Goal: Feedback & Contribution: Contribute content

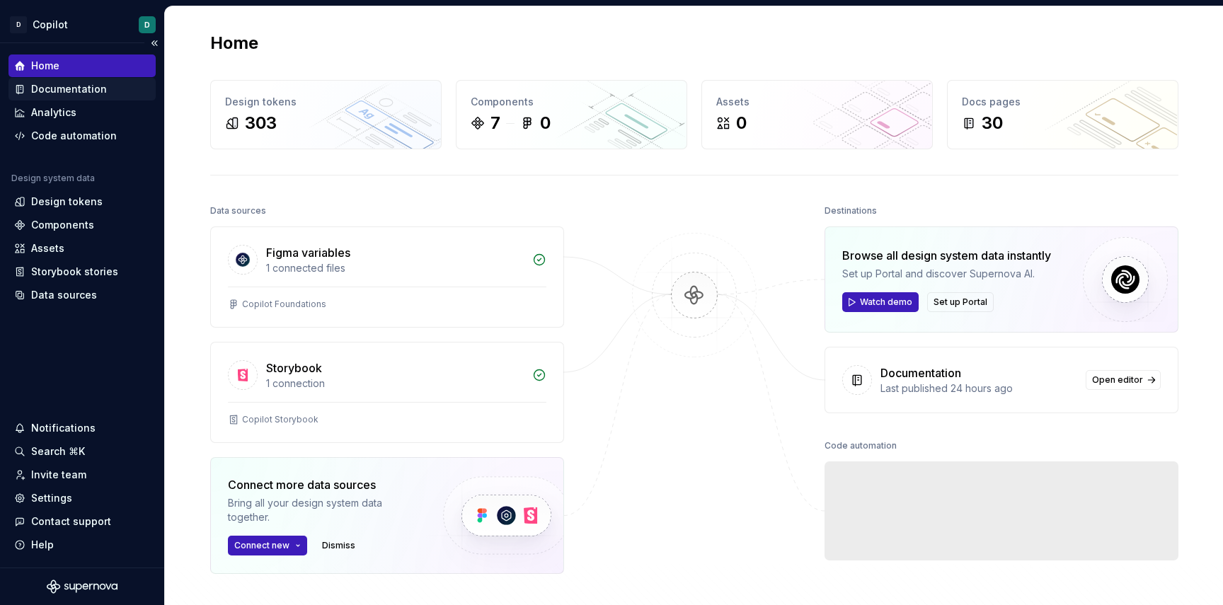
click at [63, 85] on div "Documentation" at bounding box center [69, 89] width 76 height 14
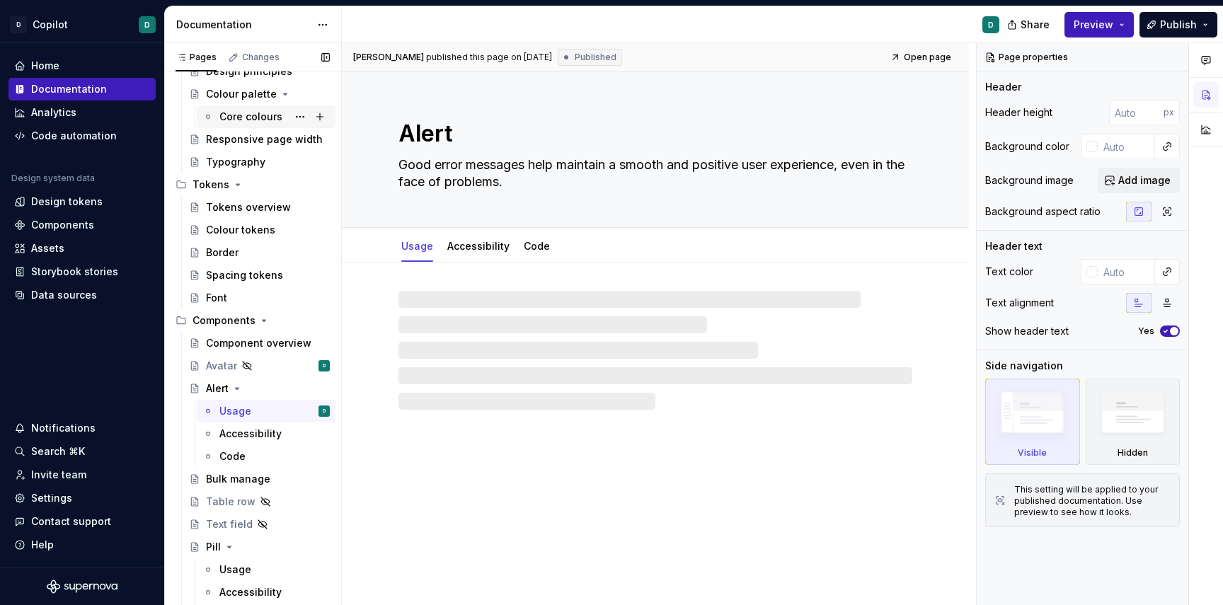
scroll to position [243, 0]
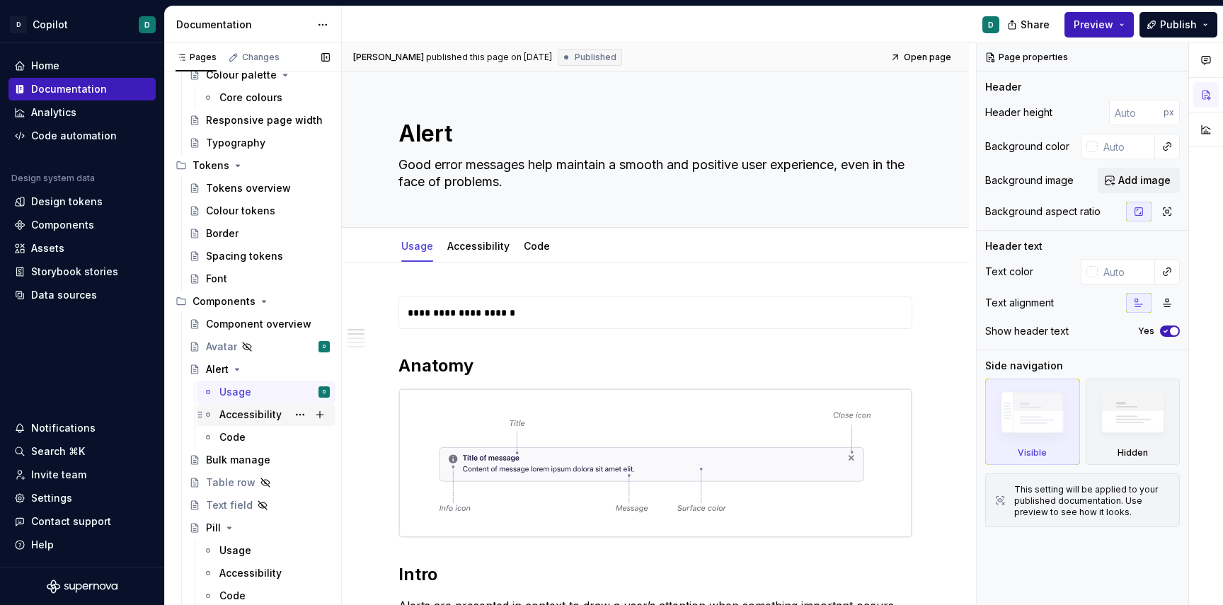
click at [248, 416] on div "Accessibility" at bounding box center [250, 415] width 62 height 14
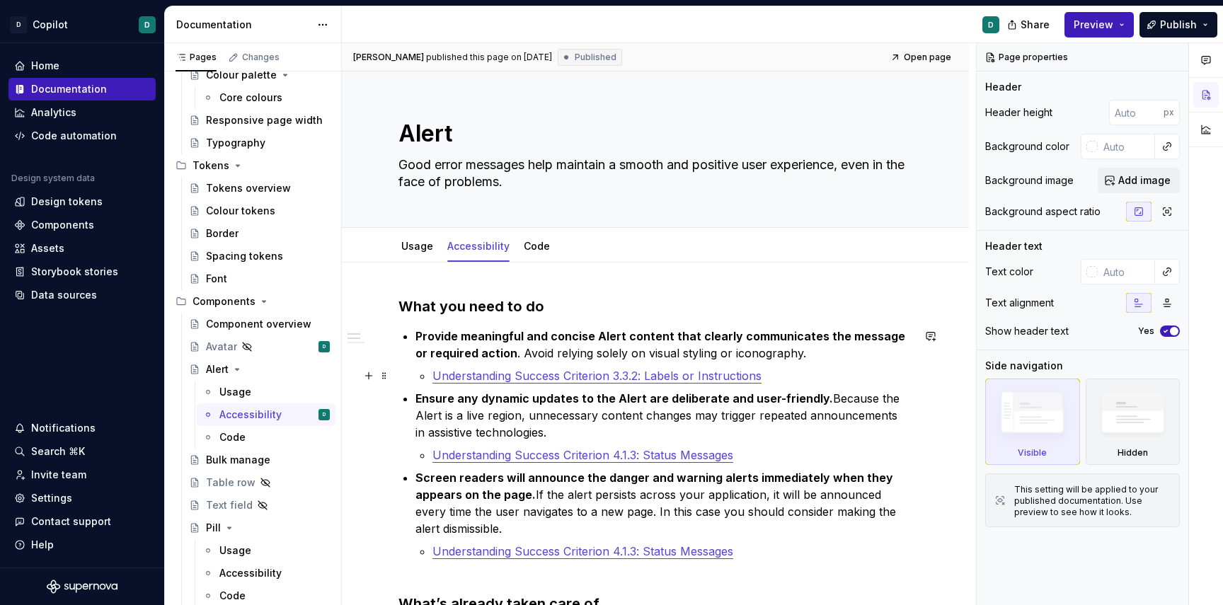
click at [709, 377] on link "Understanding Success Criterion 3.3.2: Labels or Instructions" at bounding box center [597, 376] width 329 height 14
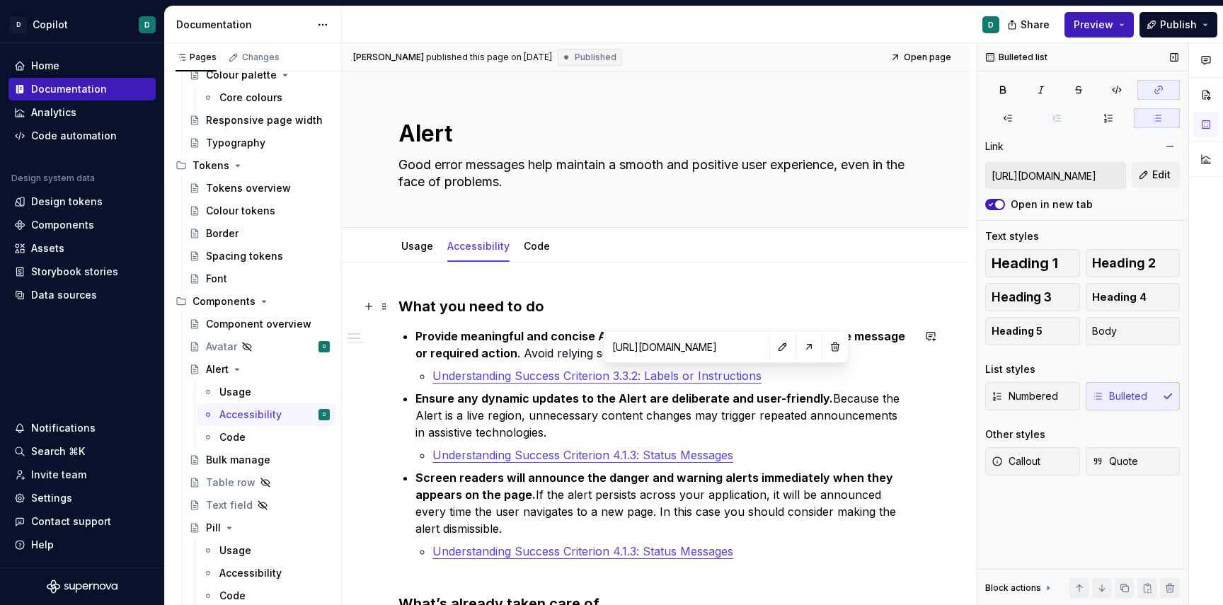
type textarea "*"
click at [1150, 171] on button "Edit" at bounding box center [1156, 174] width 48 height 25
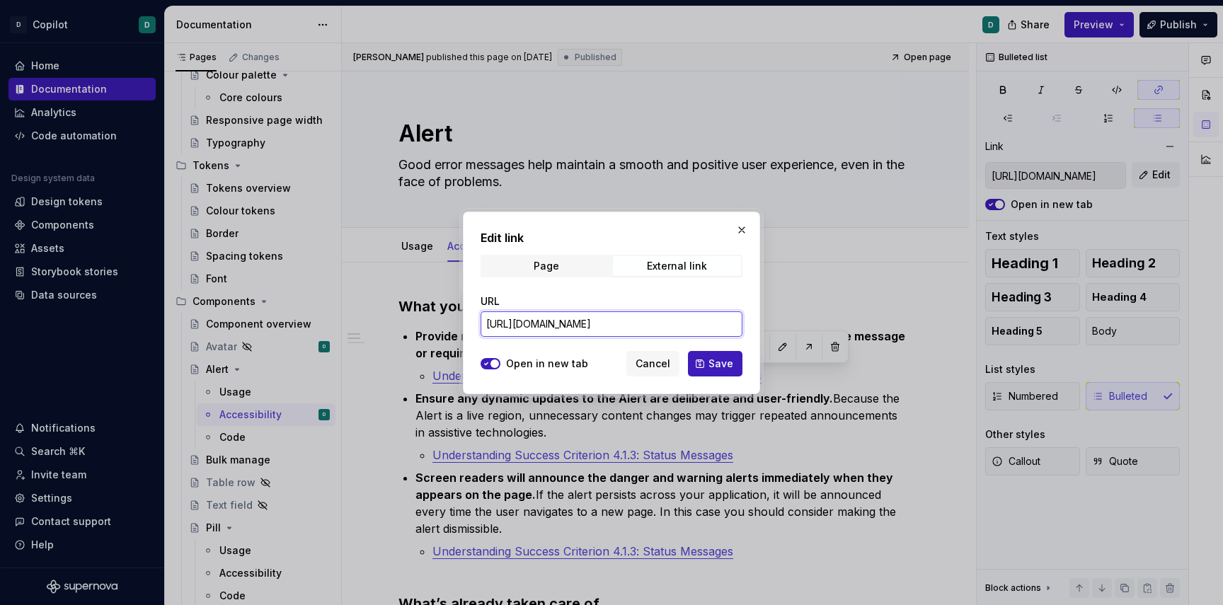
scroll to position [0, 110]
drag, startPoint x: 704, startPoint y: 320, endPoint x: 859, endPoint y: 321, distance: 155.0
click at [859, 323] on div "Edit link Page External link URL [URL][DOMAIN_NAME] Open in new tab Cancel Save" at bounding box center [611, 302] width 1223 height 605
click at [663, 366] on span "Cancel" at bounding box center [653, 364] width 35 height 14
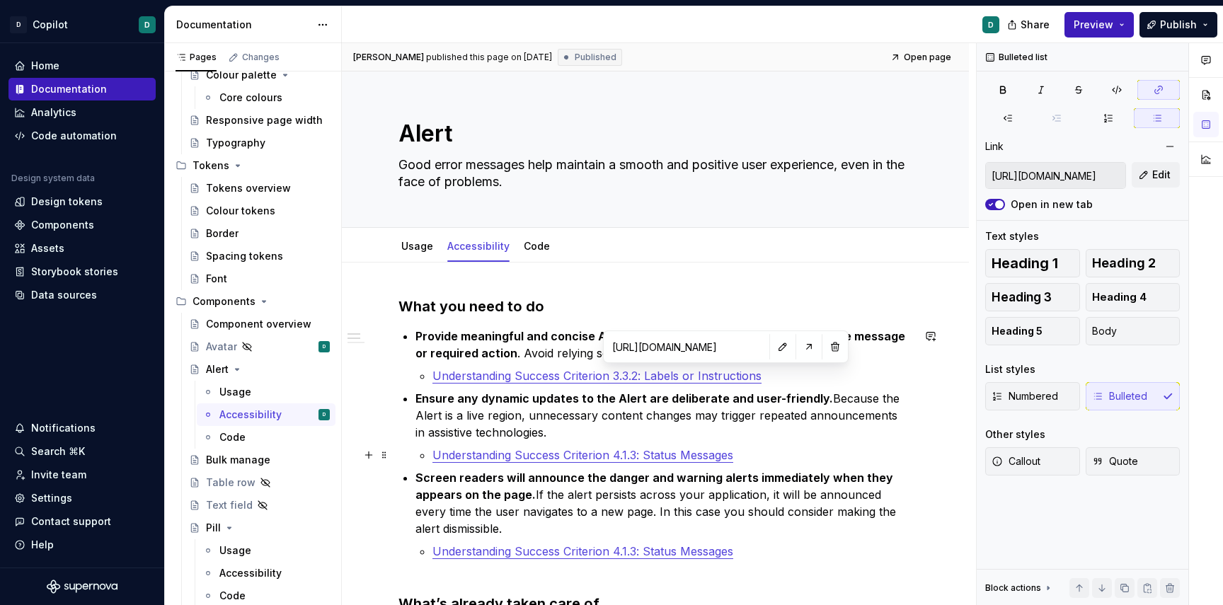
type input "[URL][DOMAIN_NAME][DOMAIN_NAME]"
click at [696, 458] on link "Understanding Success Criterion 4.1.3: Status Messages" at bounding box center [583, 455] width 301 height 14
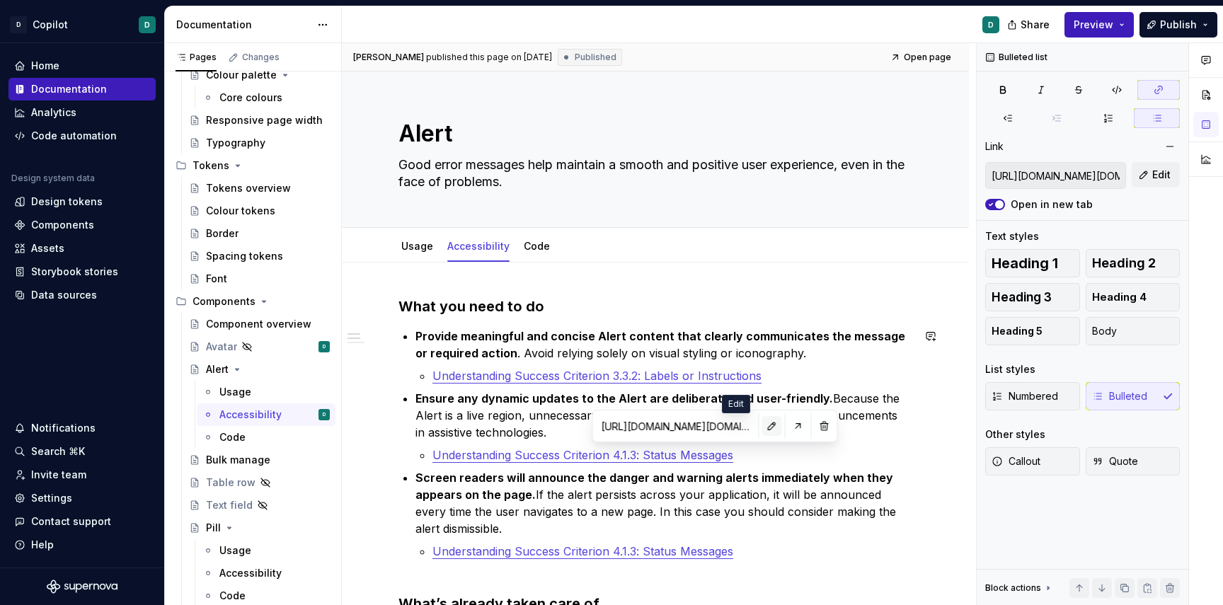
click at [762, 431] on button "button" at bounding box center [772, 426] width 20 height 20
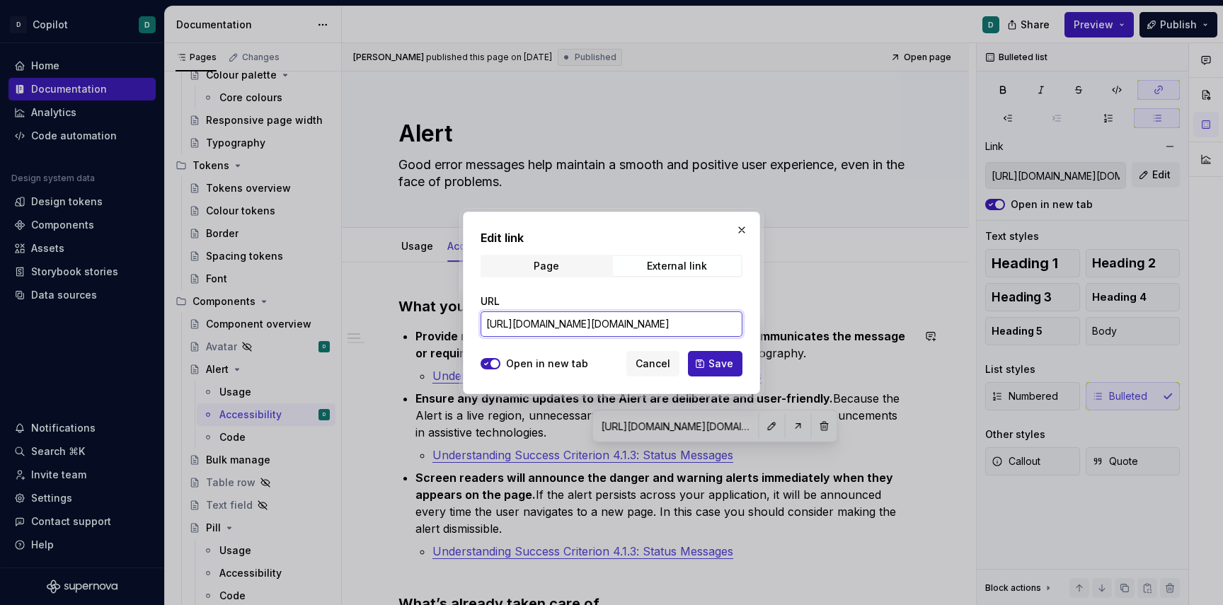
scroll to position [0, 213]
drag, startPoint x: 682, startPoint y: 323, endPoint x: 849, endPoint y: 319, distance: 167.8
click at [849, 319] on div "Edit link Page External link URL [URL][DOMAIN_NAME][DOMAIN_NAME] Open in new ta…" at bounding box center [611, 302] width 1223 height 605
click at [675, 319] on input "[URL][DOMAIN_NAME][DOMAIN_NAME]" at bounding box center [612, 323] width 262 height 25
drag, startPoint x: 612, startPoint y: 326, endPoint x: 791, endPoint y: 326, distance: 179.1
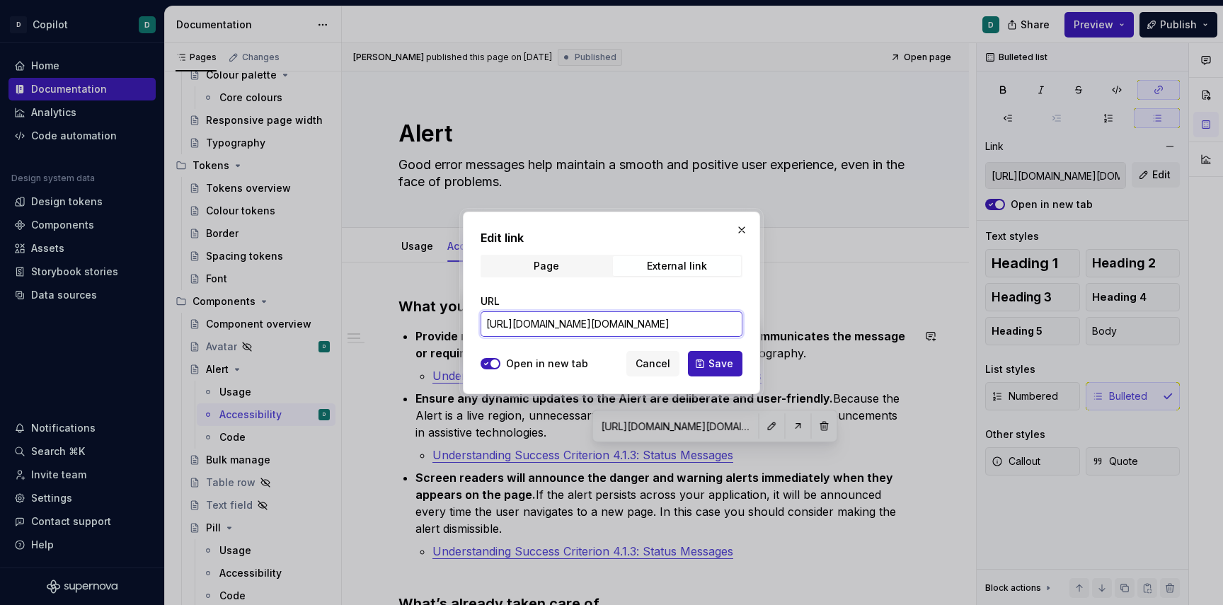
click at [791, 326] on div "Edit link Page External link URL [URL][DOMAIN_NAME][DOMAIN_NAME] Open in new ta…" at bounding box center [611, 302] width 1223 height 605
type input "[URL][DOMAIN_NAME]"
click at [717, 361] on span "Save" at bounding box center [721, 364] width 25 height 14
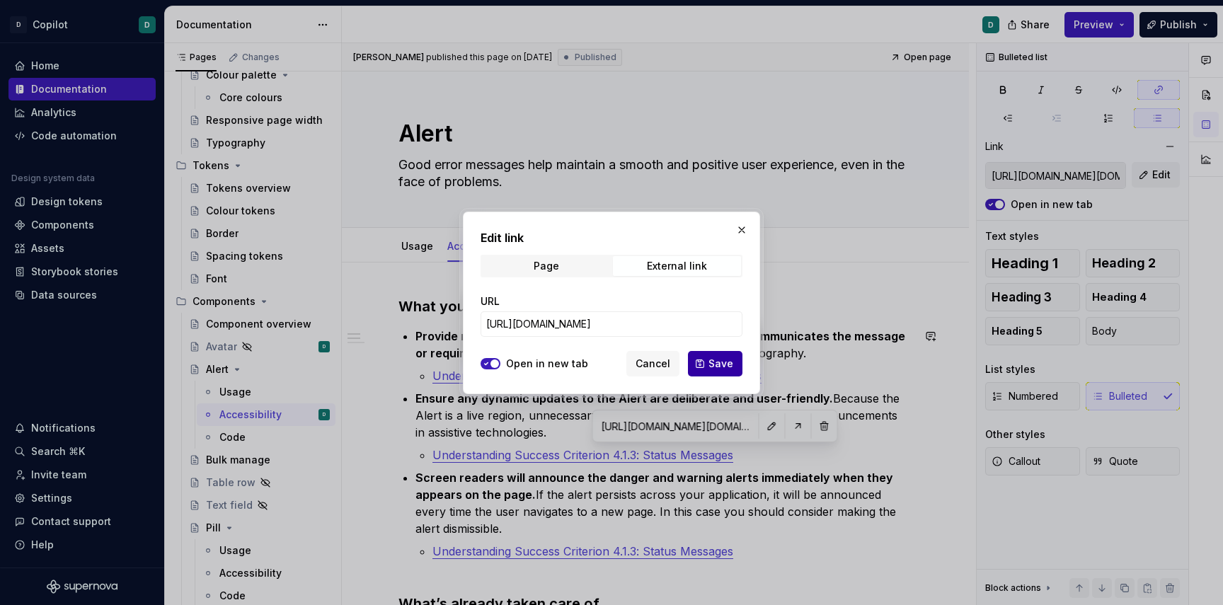
type input "[URL][DOMAIN_NAME]"
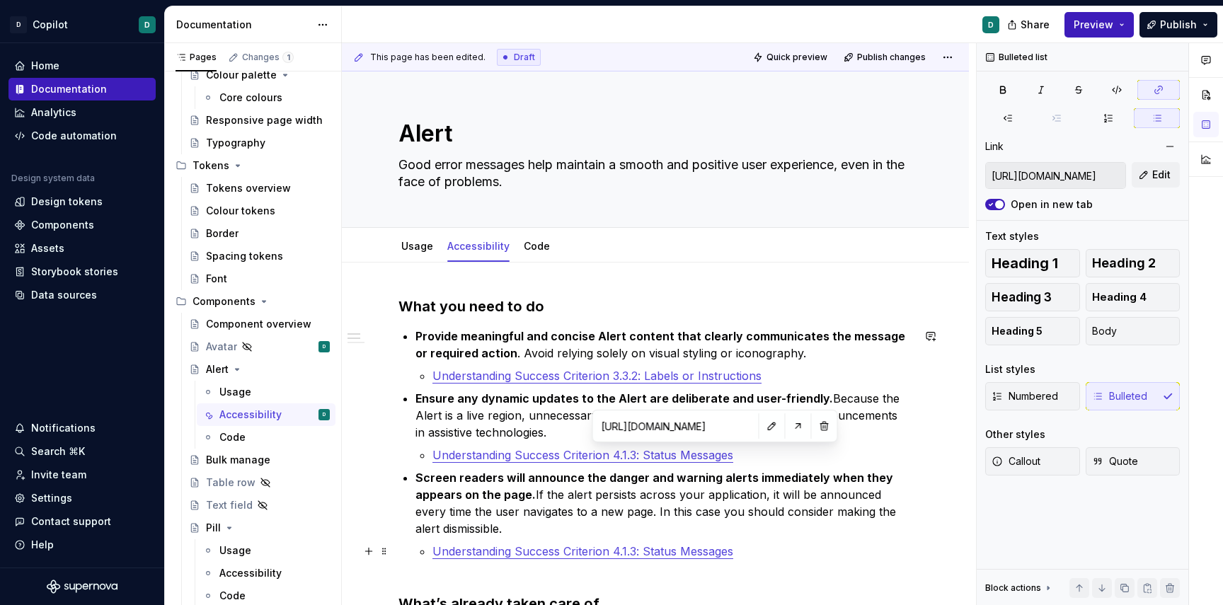
type input "[URL][DOMAIN_NAME][DOMAIN_NAME]"
click at [691, 548] on link "Understanding Success Criterion 4.1.3: Status Messages" at bounding box center [583, 551] width 301 height 14
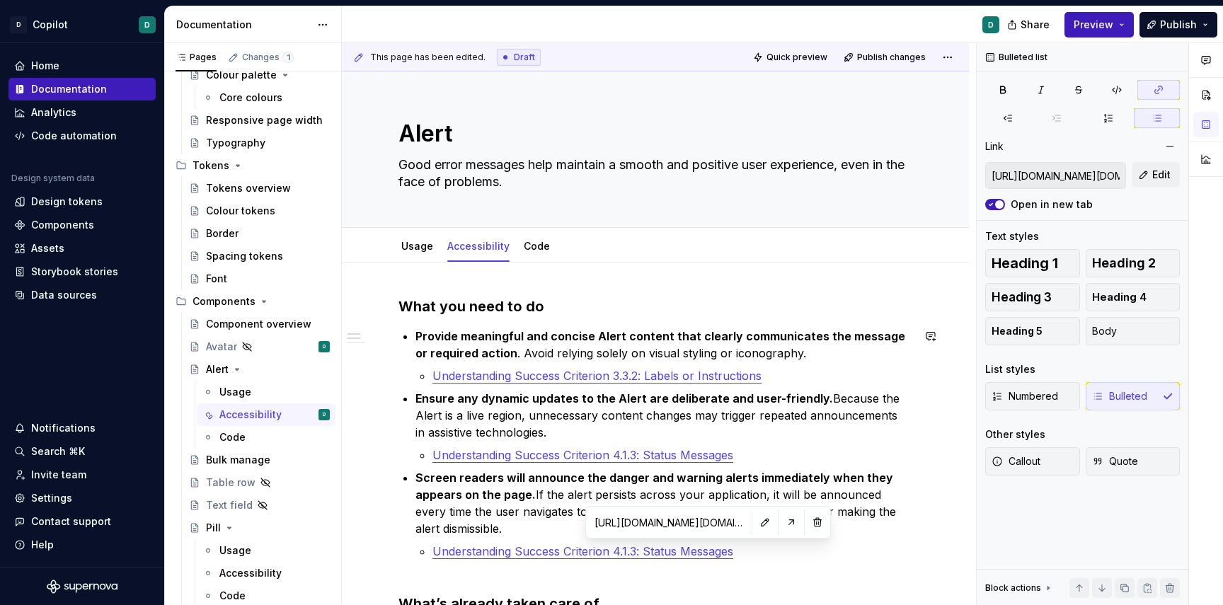
click at [682, 525] on input "[URL][DOMAIN_NAME][DOMAIN_NAME]" at bounding box center [669, 522] width 160 height 25
click at [755, 519] on button "button" at bounding box center [765, 522] width 20 height 20
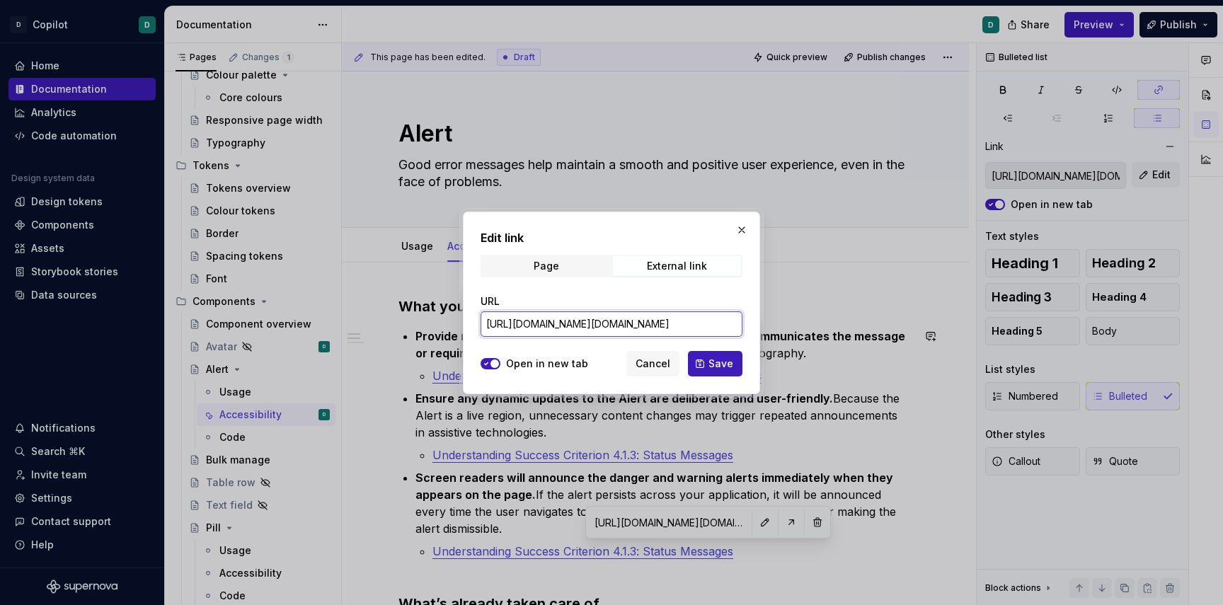
drag, startPoint x: 678, startPoint y: 331, endPoint x: 844, endPoint y: 331, distance: 165.6
click at [844, 331] on div "Edit link Page External link URL [URL][DOMAIN_NAME][DOMAIN_NAME] Open in new ta…" at bounding box center [611, 302] width 1223 height 605
drag, startPoint x: 689, startPoint y: 324, endPoint x: 876, endPoint y: 325, distance: 186.2
click at [876, 325] on div "Edit link Page External link URL [URL][DOMAIN_NAME][DOMAIN_NAME] Open in new ta…" at bounding box center [611, 302] width 1223 height 605
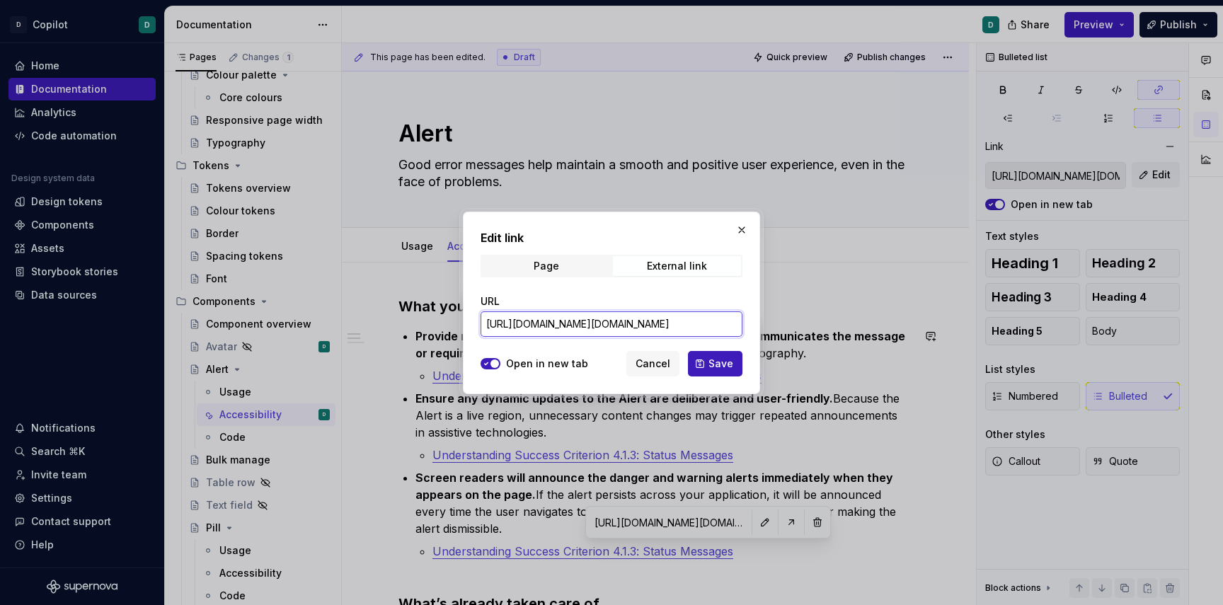
click at [610, 323] on input "[URL][DOMAIN_NAME][DOMAIN_NAME]" at bounding box center [612, 323] width 262 height 25
drag, startPoint x: 614, startPoint y: 323, endPoint x: 776, endPoint y: 323, distance: 162.1
click at [776, 323] on div "Edit link Page External link URL [URL][DOMAIN_NAME][DOMAIN_NAME] Open in new ta…" at bounding box center [611, 302] width 1223 height 605
type input "[URL][DOMAIN_NAME]"
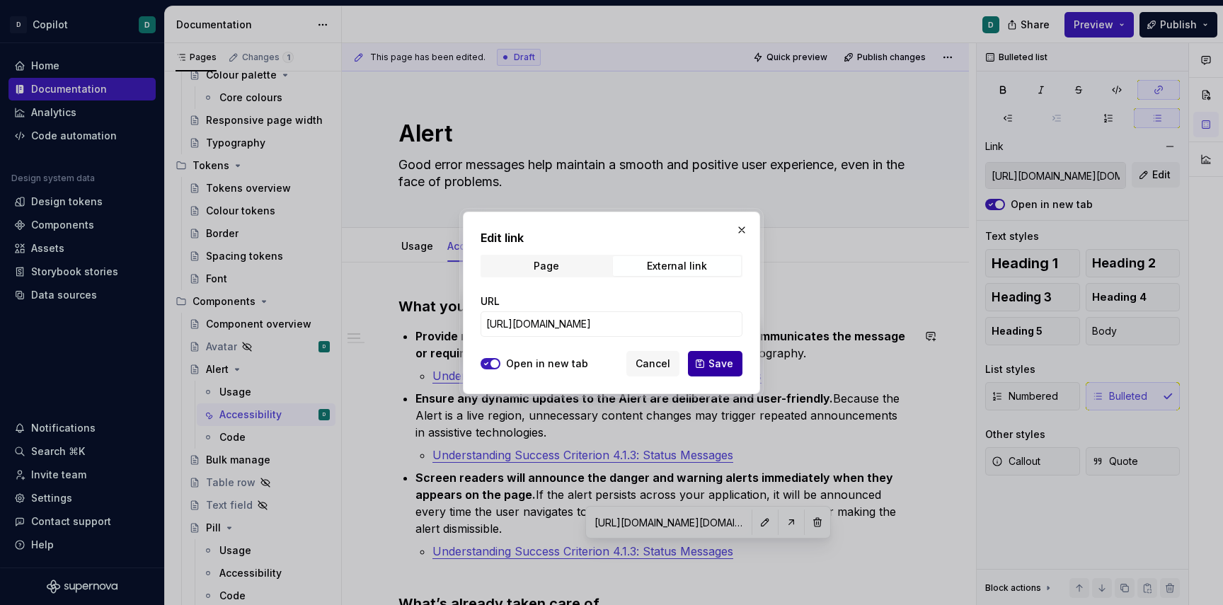
scroll to position [0, 0]
click at [706, 359] on button "Save" at bounding box center [715, 363] width 55 height 25
type input "[URL][DOMAIN_NAME]"
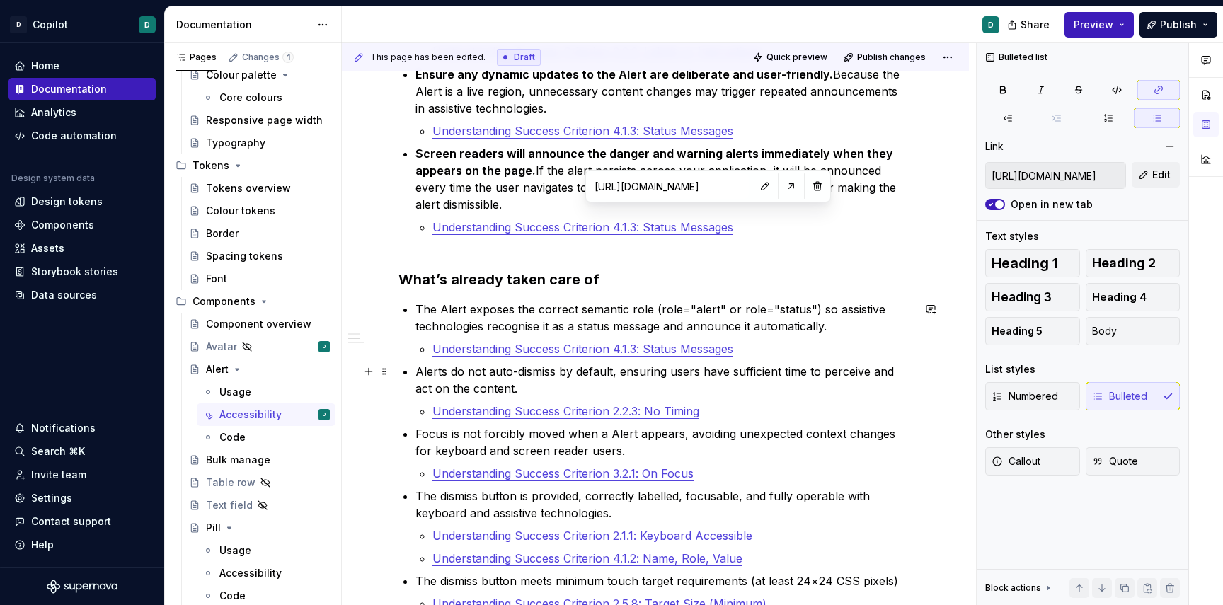
scroll to position [348, 0]
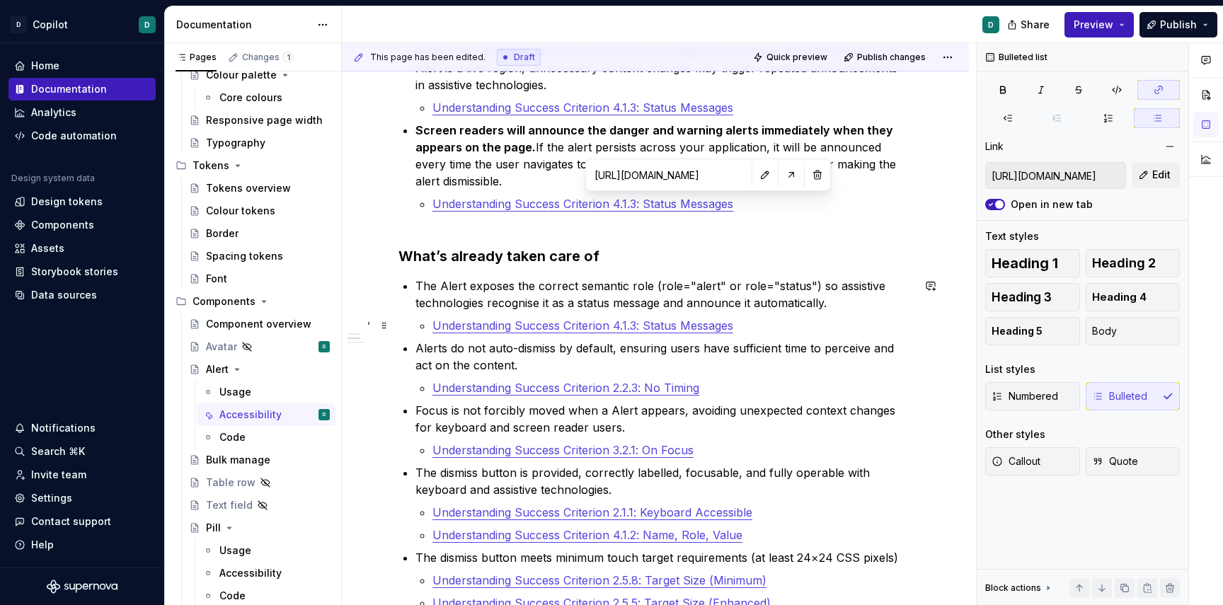
type input "[URL][DOMAIN_NAME][DOMAIN_NAME]"
click at [672, 320] on link "Understanding Success Criterion 4.1.3: Status Messages" at bounding box center [583, 326] width 301 height 14
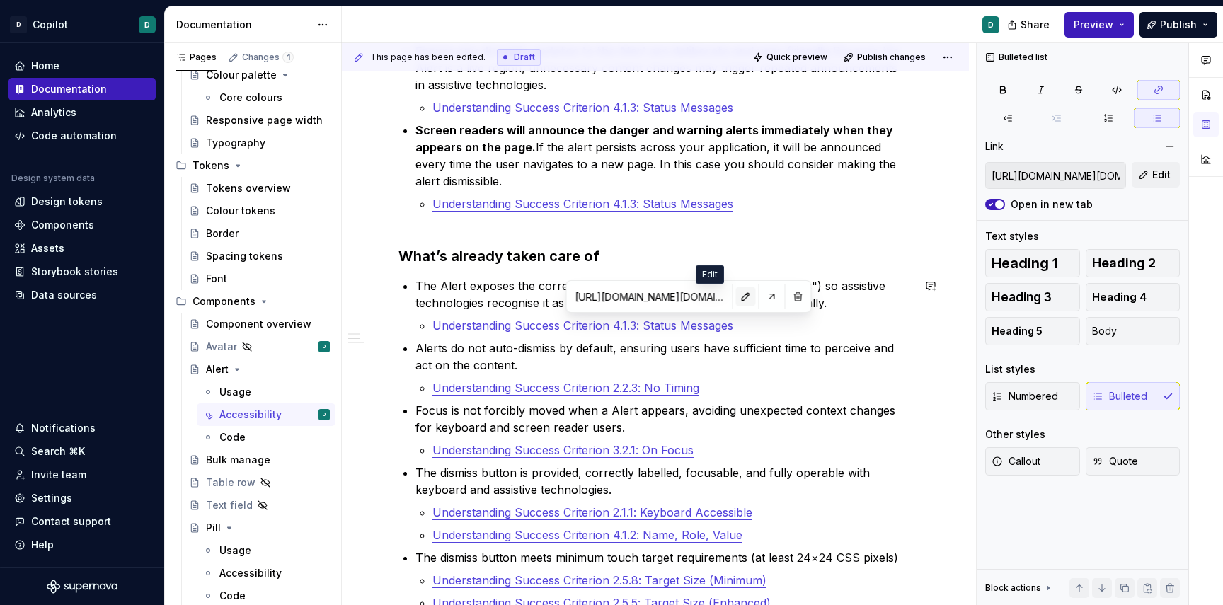
click at [736, 297] on button "button" at bounding box center [746, 297] width 20 height 20
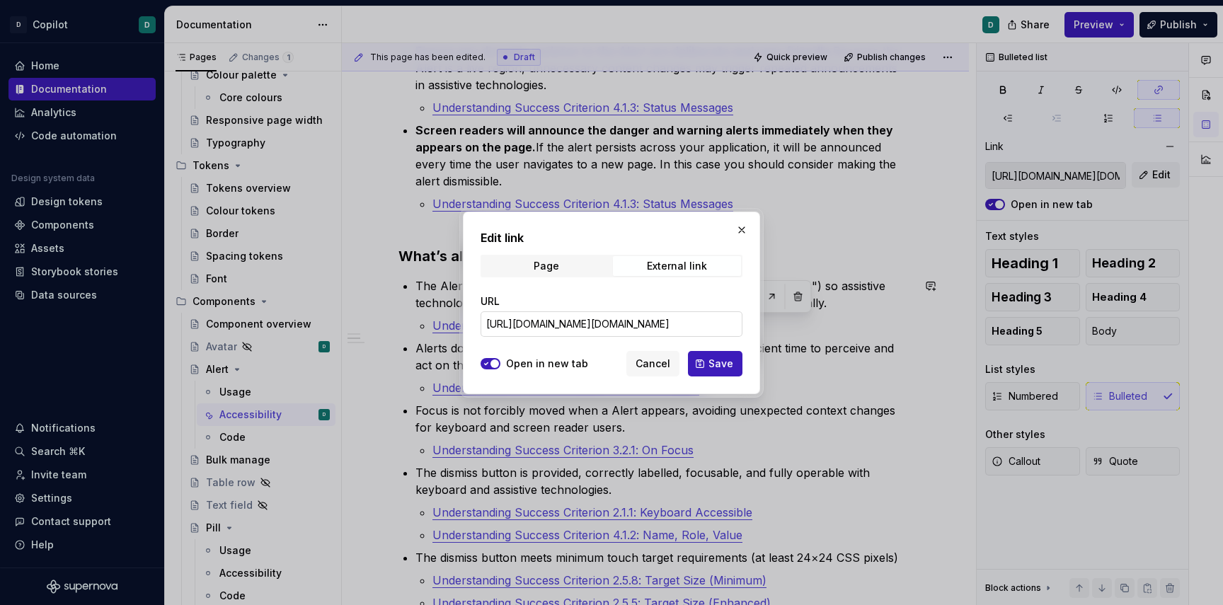
click at [674, 319] on input "[URL][DOMAIN_NAME][DOMAIN_NAME]" at bounding box center [612, 323] width 262 height 25
drag, startPoint x: 665, startPoint y: 321, endPoint x: 819, endPoint y: 322, distance: 154.3
click at [819, 322] on div "Edit link Page External link URL [URL][DOMAIN_NAME][DOMAIN_NAME] Open in new ta…" at bounding box center [611, 302] width 1223 height 605
click at [613, 320] on input "[URL][DOMAIN_NAME][DOMAIN_NAME]" at bounding box center [612, 323] width 262 height 25
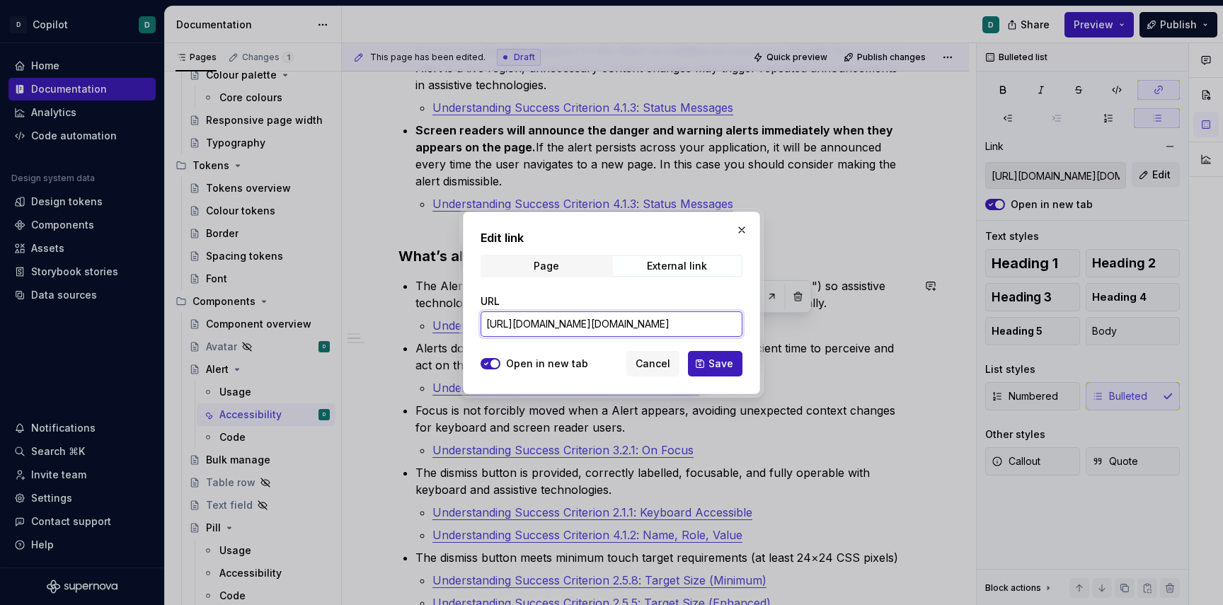
drag, startPoint x: 611, startPoint y: 323, endPoint x: 811, endPoint y: 313, distance: 200.6
click at [811, 313] on div "Edit link Page External link URL [URL][DOMAIN_NAME][DOMAIN_NAME] Open in new ta…" at bounding box center [611, 302] width 1223 height 605
click at [600, 322] on input "[URL][DOMAIN_NAME][DOMAIN_NAME]" at bounding box center [612, 323] width 262 height 25
drag, startPoint x: 613, startPoint y: 323, endPoint x: 761, endPoint y: 330, distance: 148.1
click at [761, 330] on div "Edit link Page External link URL [URL][DOMAIN_NAME][DOMAIN_NAME] Open in new ta…" at bounding box center [611, 303] width 304 height 190
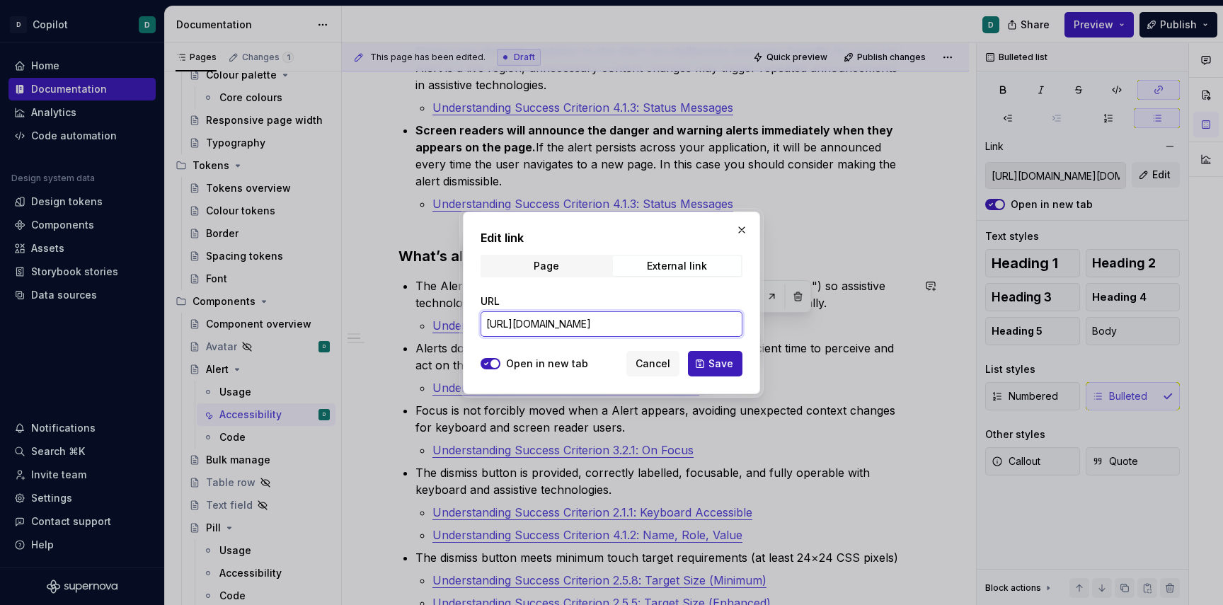
scroll to position [0, 88]
type input "[URL][DOMAIN_NAME]"
click at [722, 361] on span "Save" at bounding box center [721, 364] width 25 height 14
type input "[URL][DOMAIN_NAME]"
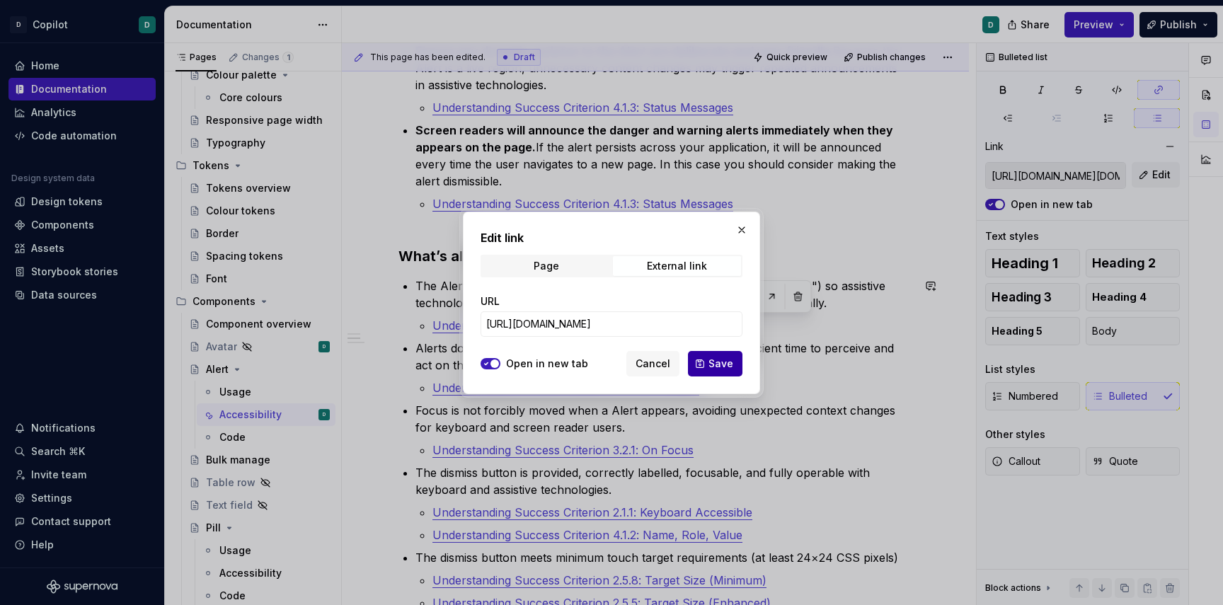
type input "[URL][DOMAIN_NAME]"
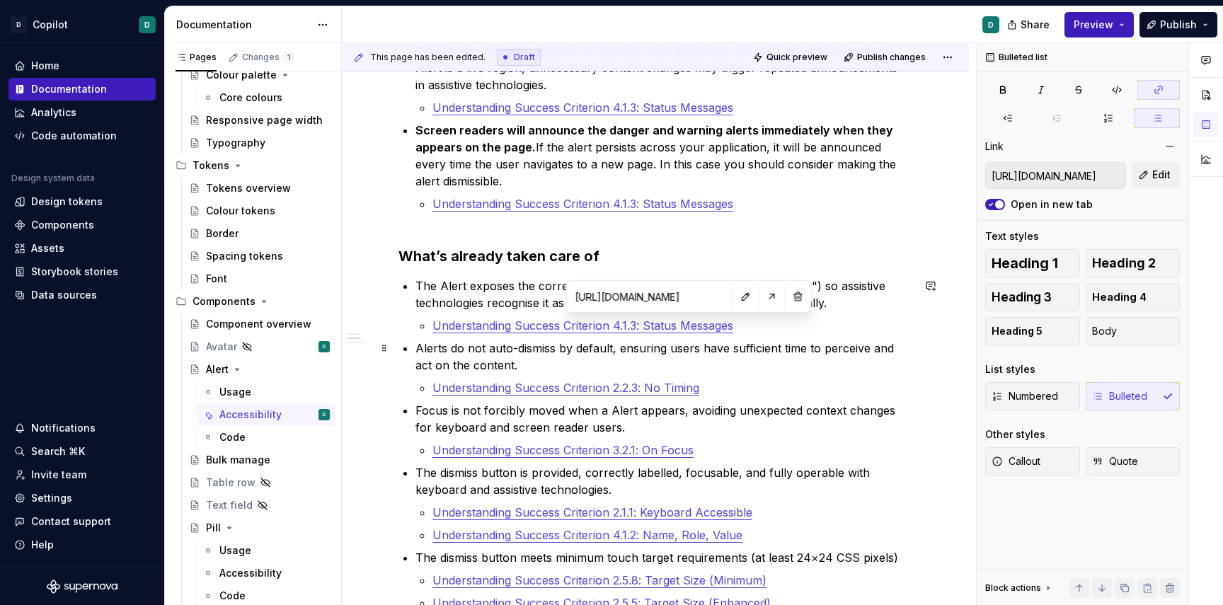
type input "[URL][DOMAIN_NAME]"
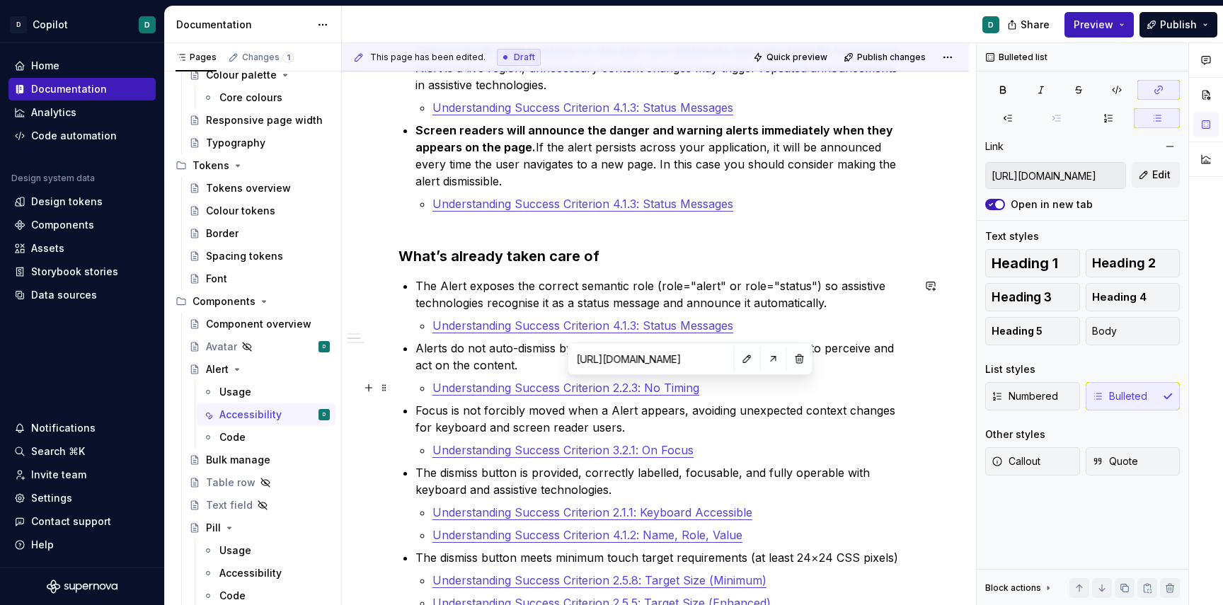
click at [670, 388] on link "Understanding Success Criterion 2.2.3: No Timing" at bounding box center [566, 388] width 267 height 14
click at [738, 357] on button "button" at bounding box center [748, 359] width 20 height 20
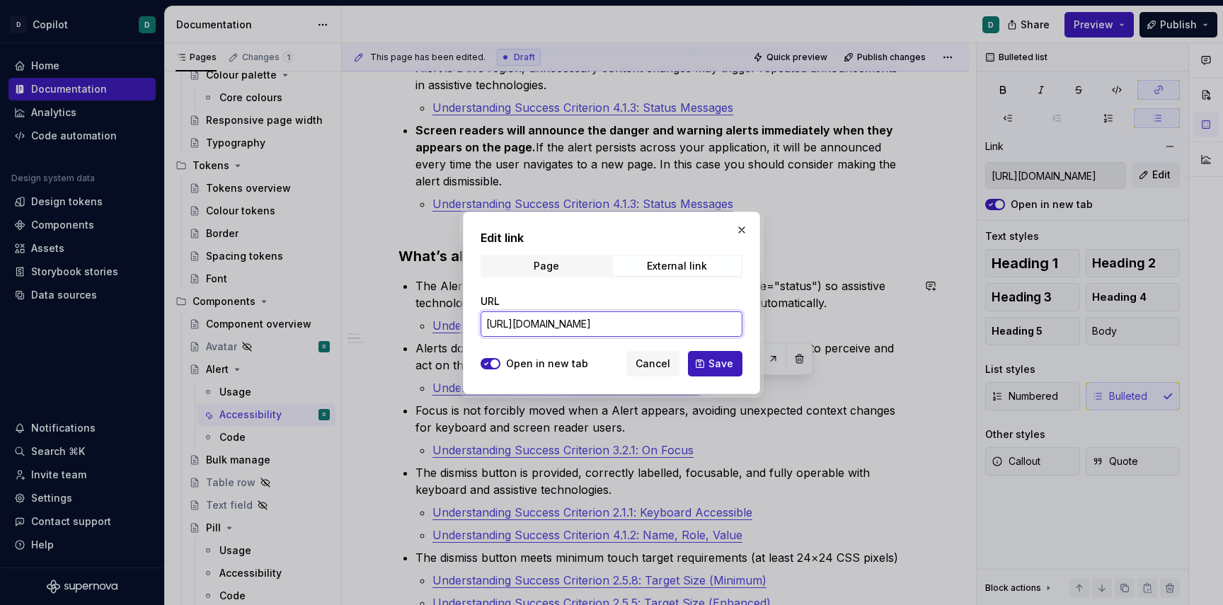
click at [682, 320] on input "[URL][DOMAIN_NAME]" at bounding box center [612, 323] width 262 height 25
type textarea "*"
drag, startPoint x: 667, startPoint y: 319, endPoint x: 867, endPoint y: 317, distance: 200.3
click at [867, 317] on div "Edit link Page External link URL [URL][DOMAIN_NAME] Open in new tab Cancel Save" at bounding box center [611, 302] width 1223 height 605
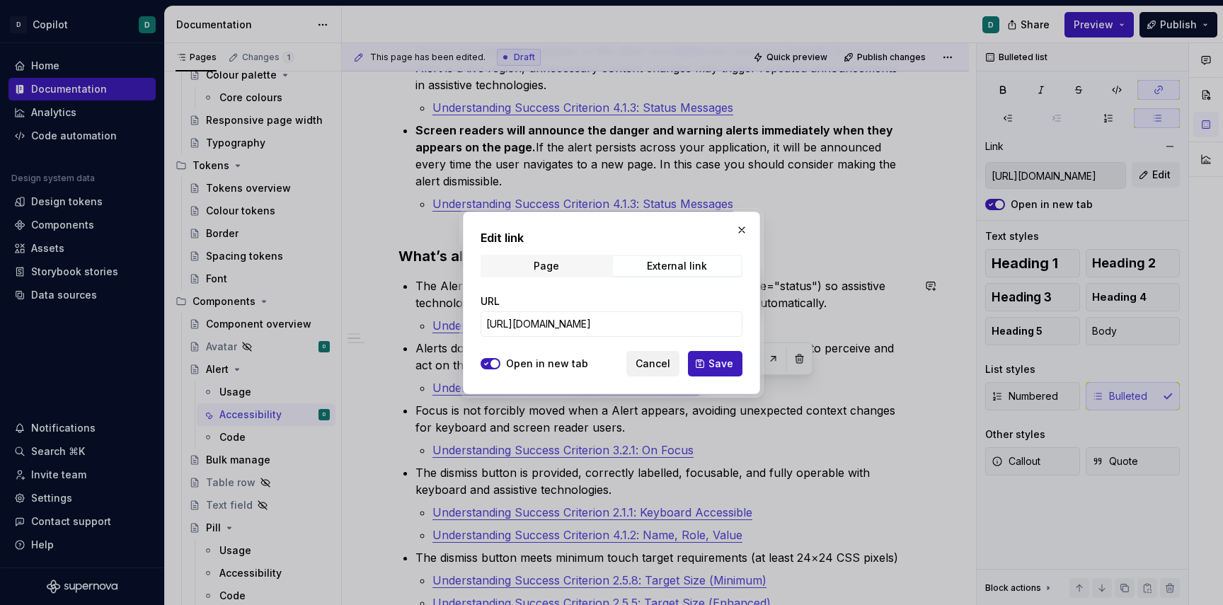
scroll to position [0, 0]
click at [666, 353] on button "Cancel" at bounding box center [652, 363] width 53 height 25
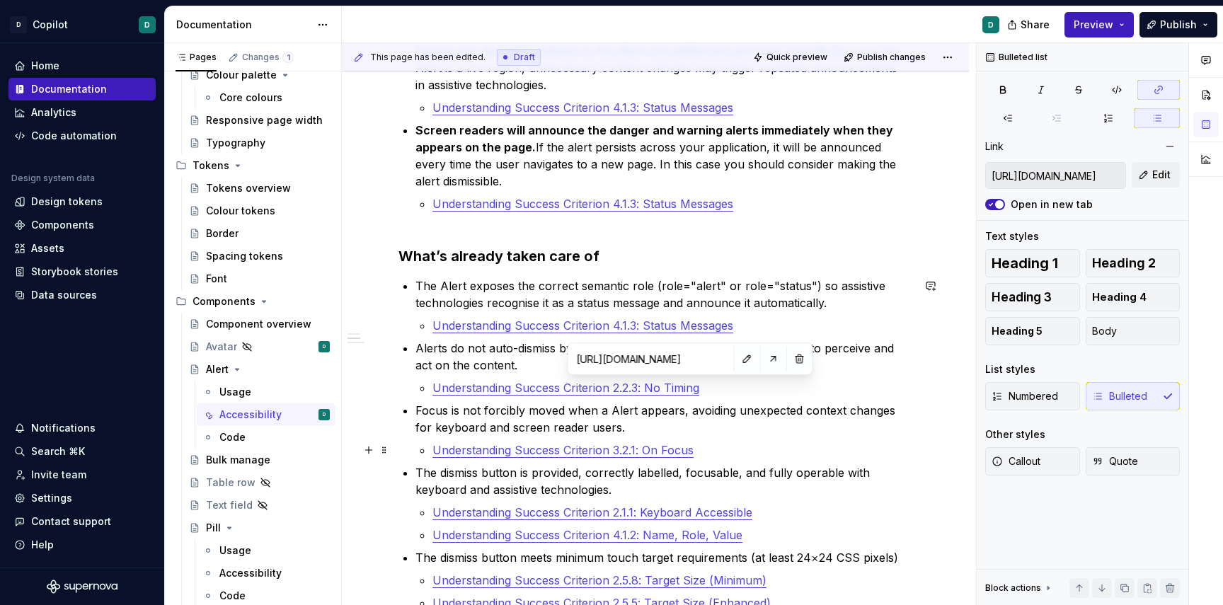
type input "[URL][DOMAIN_NAME]"
click at [656, 447] on link "Understanding Success Criterion 3.2.1: On Focus" at bounding box center [563, 450] width 261 height 14
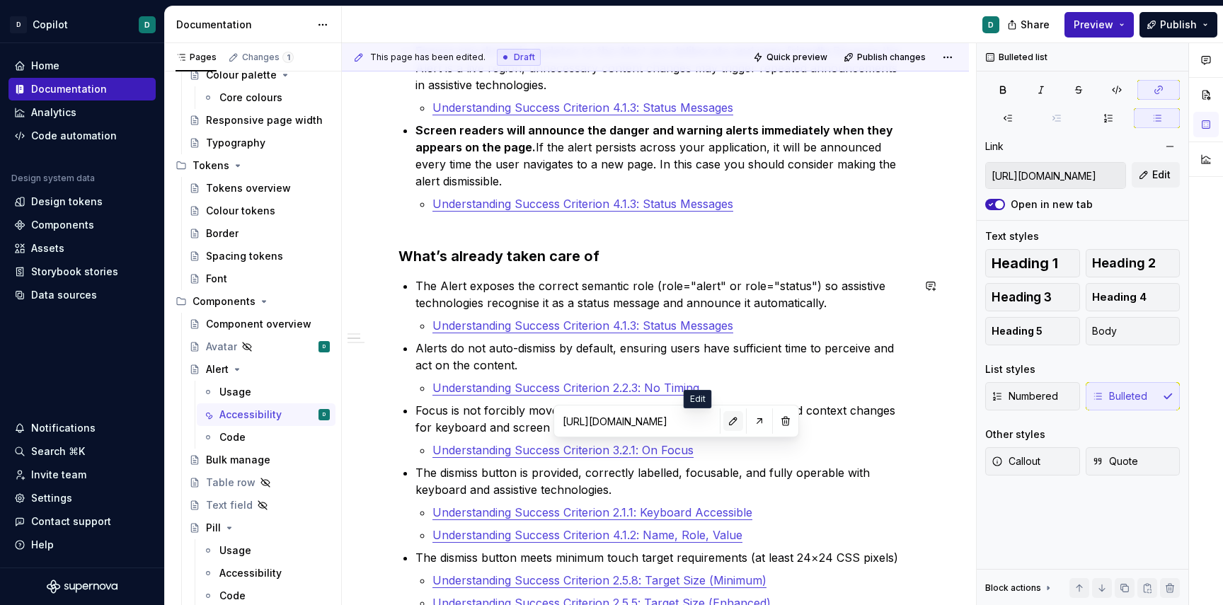
click at [723, 421] on button "button" at bounding box center [733, 421] width 20 height 20
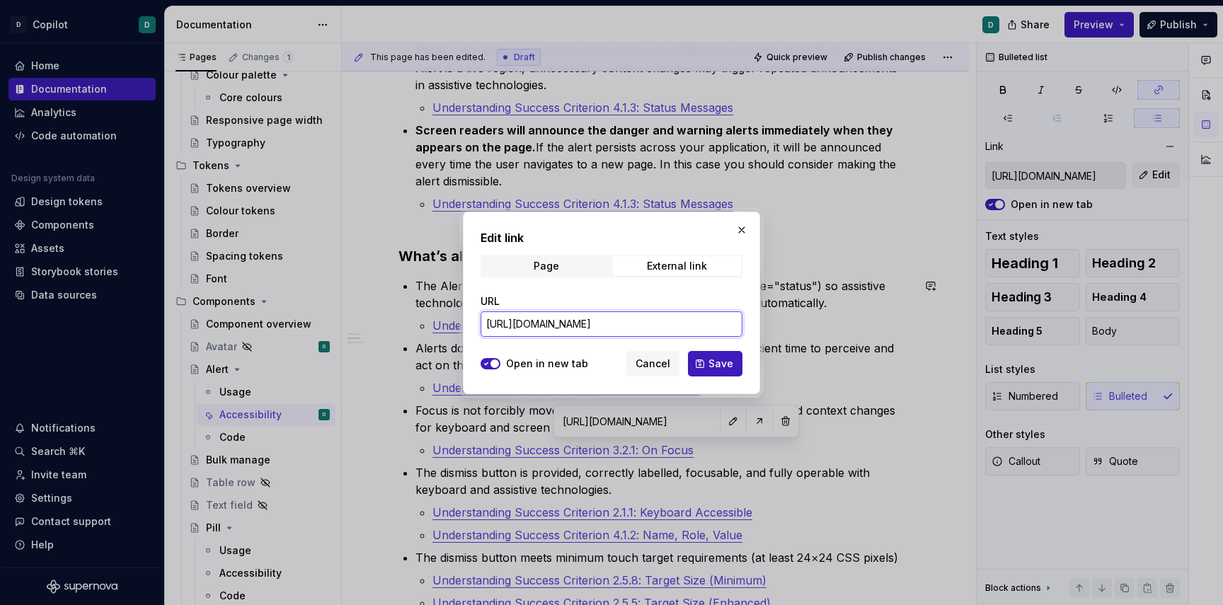
scroll to position [0, 52]
drag, startPoint x: 685, startPoint y: 323, endPoint x: 859, endPoint y: 327, distance: 173.5
click at [859, 327] on div "Edit link Page External link URL [URL][DOMAIN_NAME] Open in new tab Cancel Save" at bounding box center [611, 302] width 1223 height 605
click at [664, 364] on span "Cancel" at bounding box center [653, 364] width 35 height 14
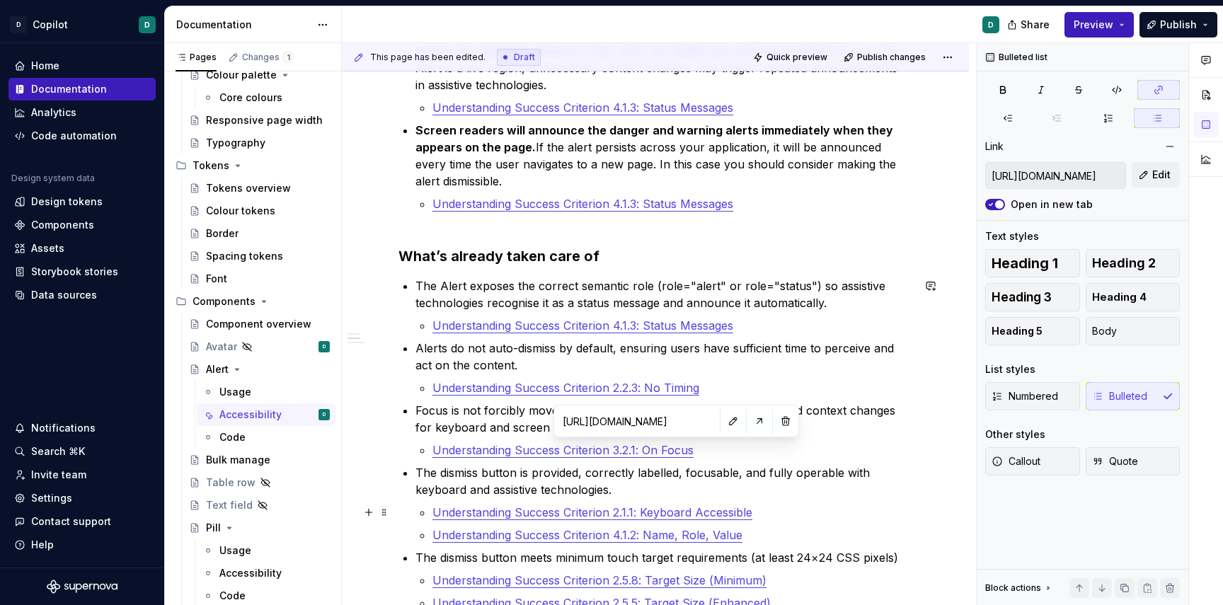
type input "[URL][DOMAIN_NAME]"
click at [677, 512] on link "Understanding Success Criterion 2.1.1: Keyboard Accessible" at bounding box center [593, 512] width 320 height 14
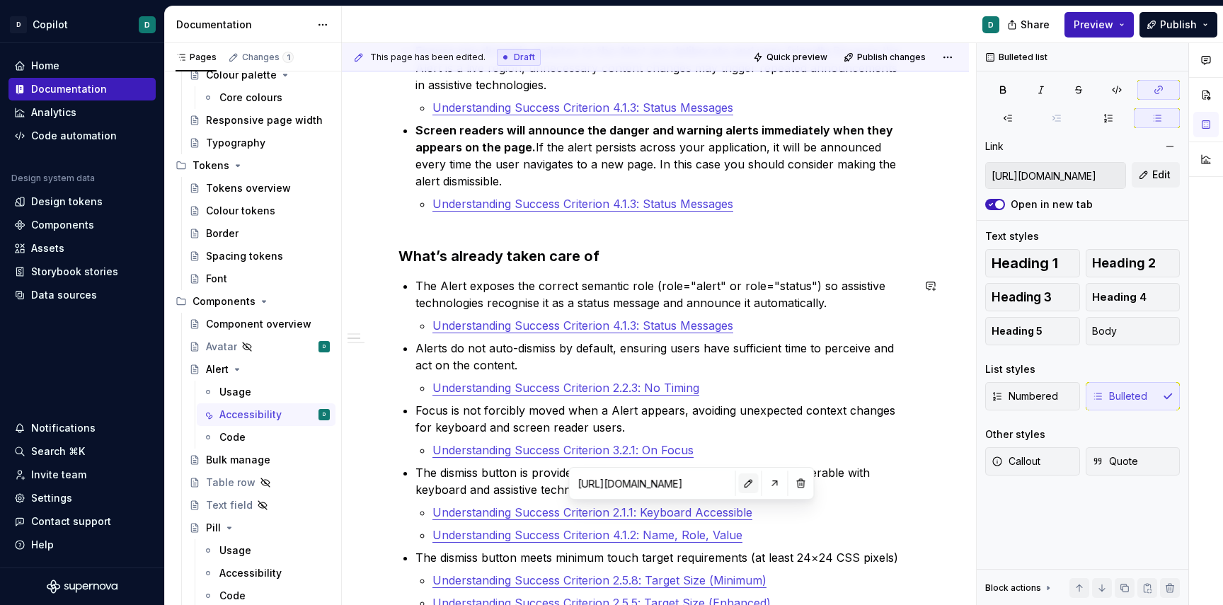
click at [739, 483] on button "button" at bounding box center [749, 484] width 20 height 20
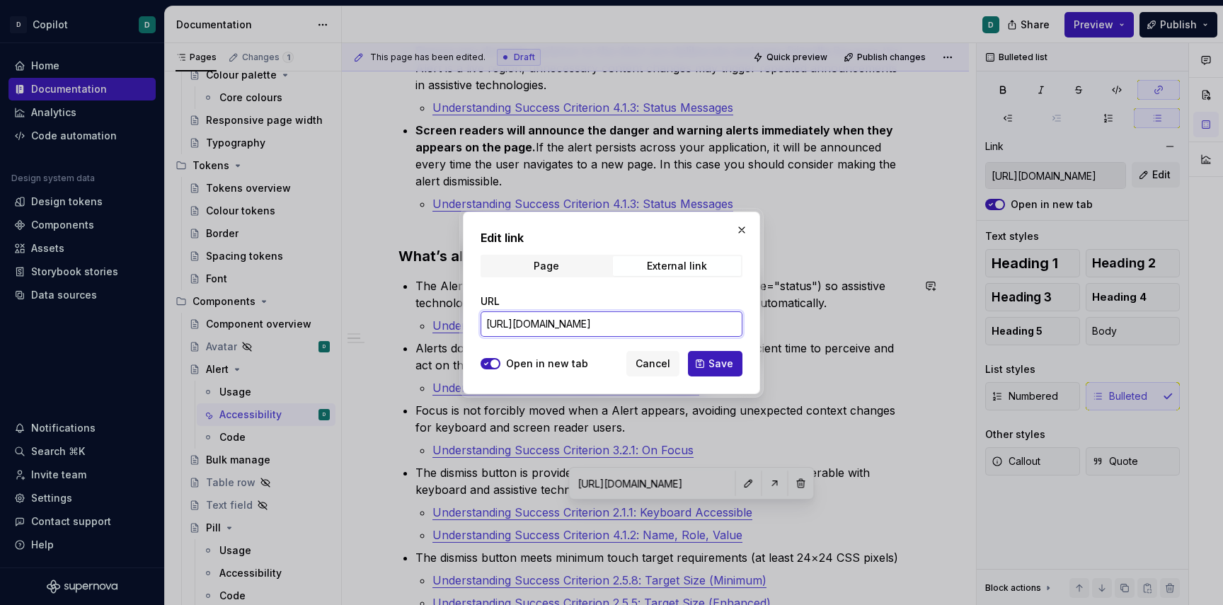
click at [680, 326] on input "[URL][DOMAIN_NAME]" at bounding box center [612, 323] width 262 height 25
drag, startPoint x: 665, startPoint y: 326, endPoint x: 840, endPoint y: 326, distance: 175.6
click at [840, 326] on div "Edit link Page External link URL [URL][DOMAIN_NAME] Open in new tab Cancel Save" at bounding box center [611, 302] width 1223 height 605
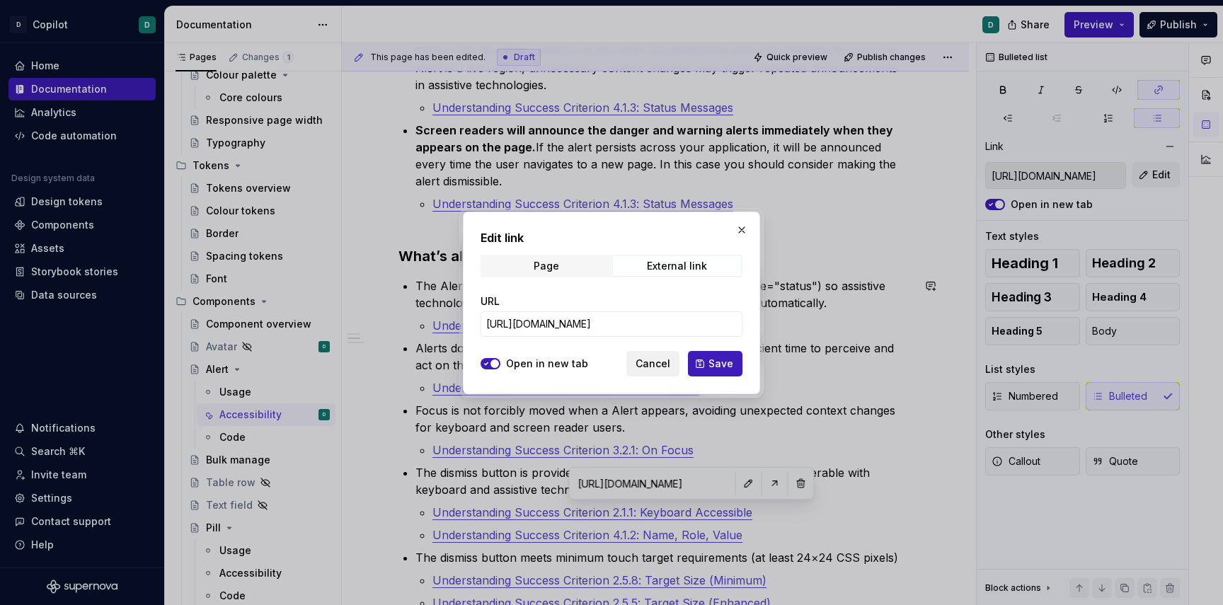
click at [652, 375] on button "Cancel" at bounding box center [652, 363] width 53 height 25
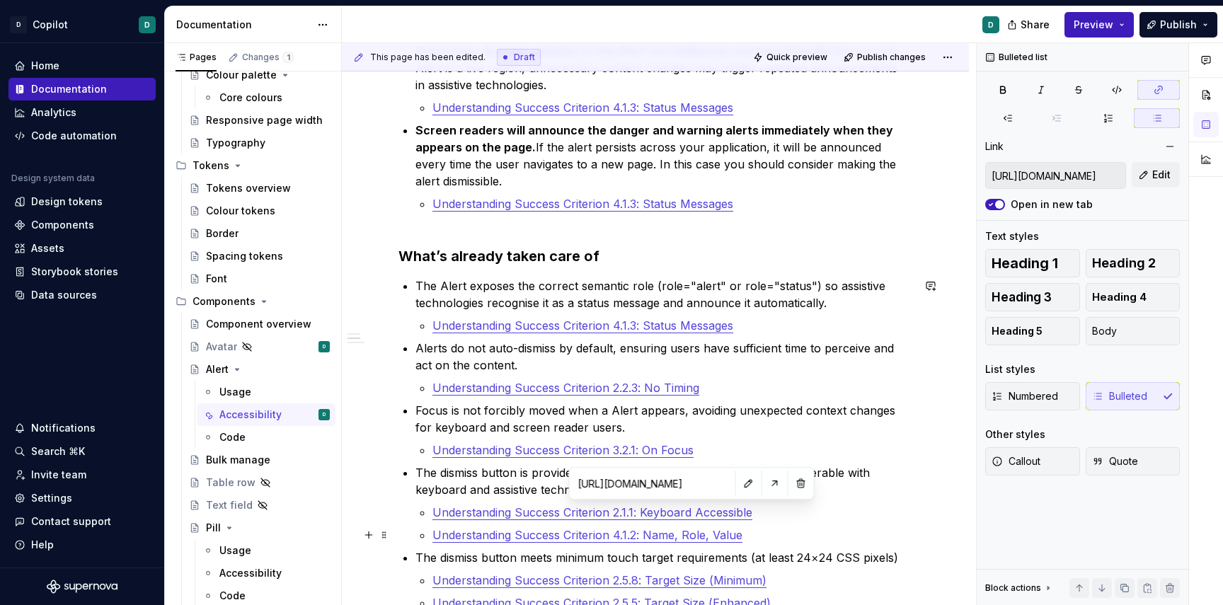
type input "[URL][DOMAIN_NAME]"
click at [682, 533] on link "Understanding Success Criterion 4.1.2: Name, Role, Value" at bounding box center [588, 535] width 310 height 14
click at [746, 503] on button "button" at bounding box center [756, 506] width 20 height 20
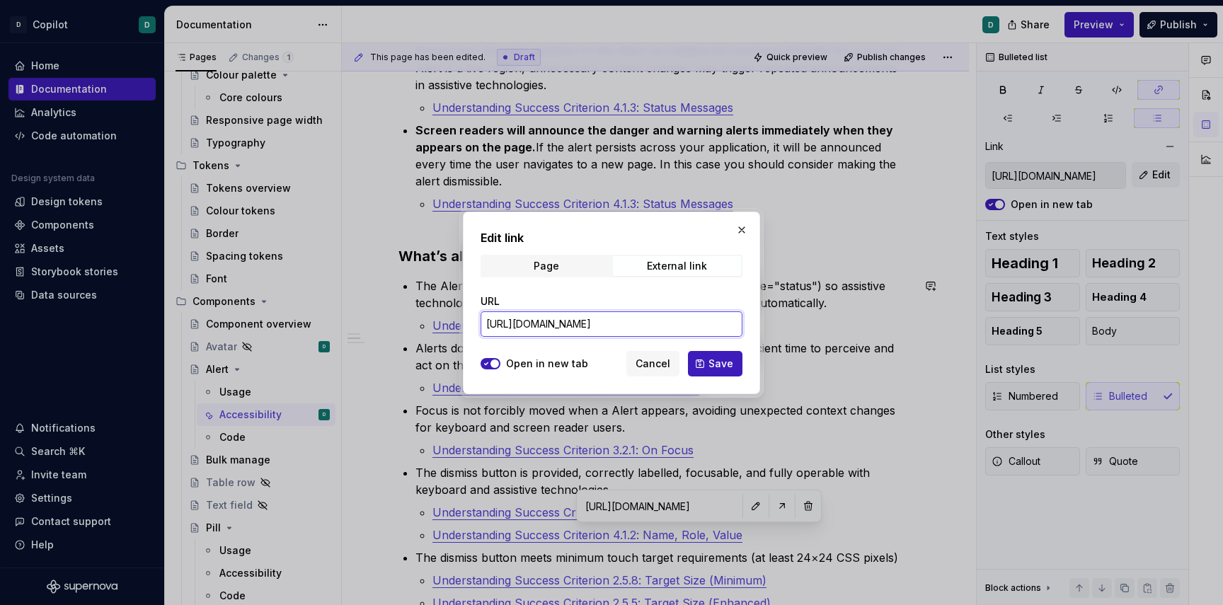
scroll to position [0, 88]
drag, startPoint x: 685, startPoint y: 323, endPoint x: 843, endPoint y: 328, distance: 158.6
click at [843, 328] on div "Edit link Page External link URL [URL][DOMAIN_NAME] Open in new tab Cancel Save" at bounding box center [611, 302] width 1223 height 605
click at [655, 372] on button "Cancel" at bounding box center [652, 363] width 53 height 25
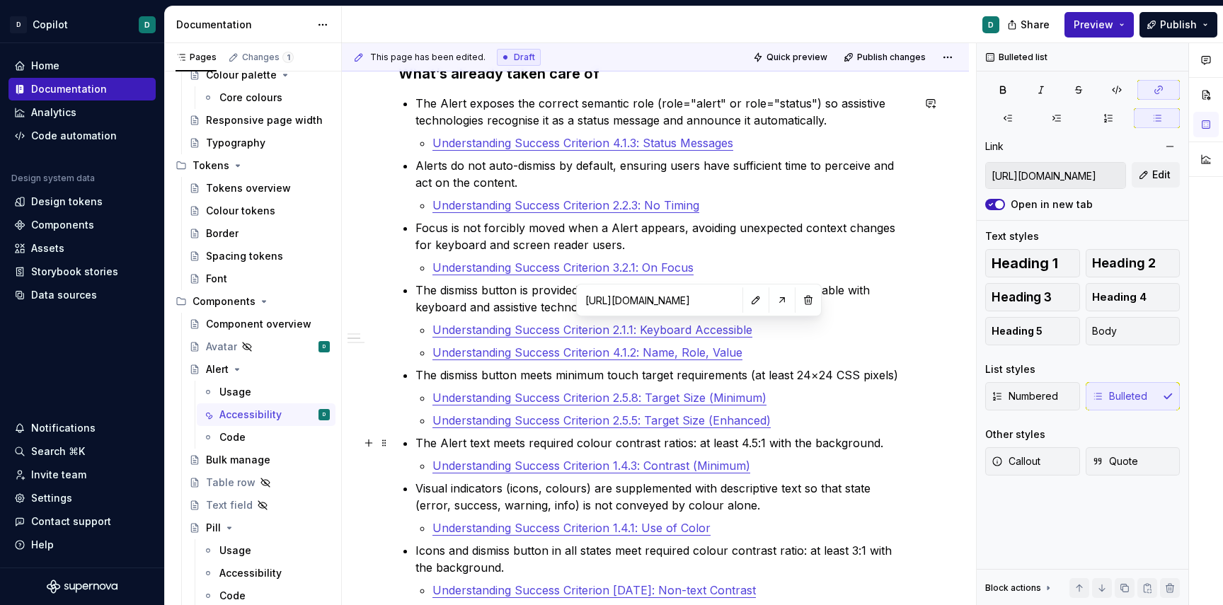
scroll to position [554, 0]
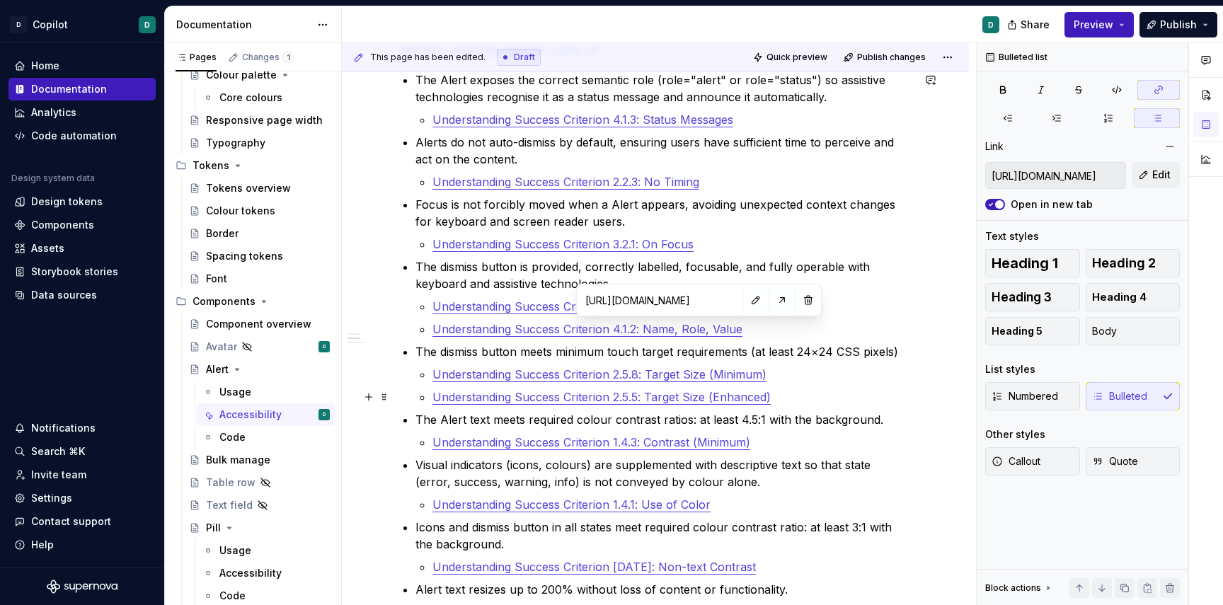
type input "[URL][DOMAIN_NAME][DOMAIN_NAME]"
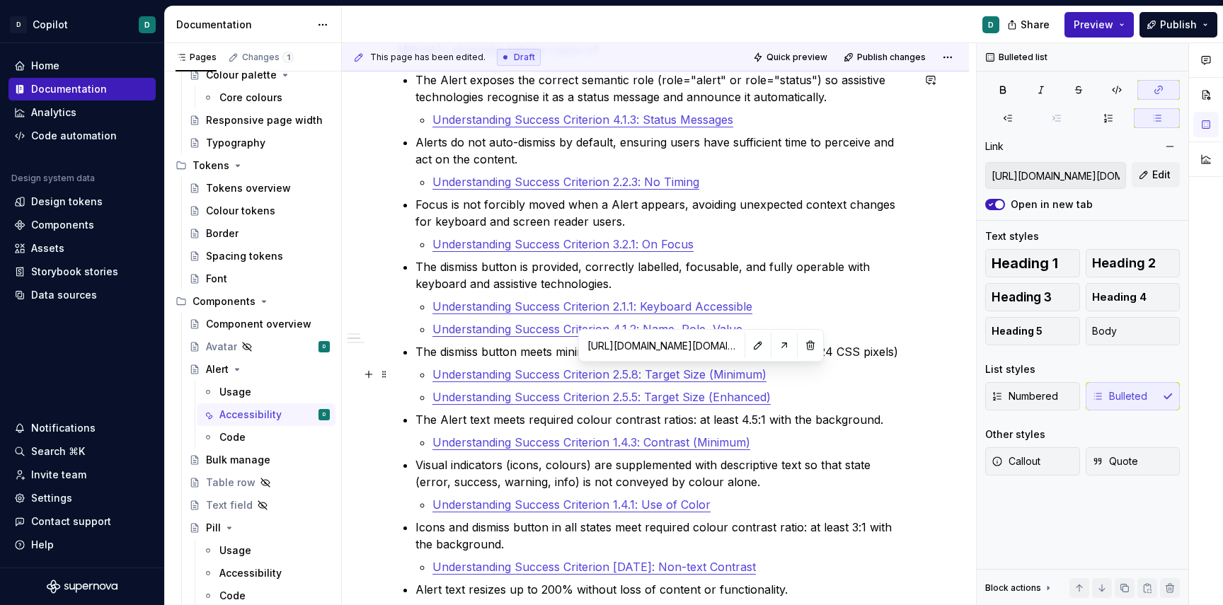
click at [684, 377] on link "Understanding Success Criterion 2.5.8: Target Size (Minimum)" at bounding box center [600, 374] width 334 height 14
click at [748, 352] on button "button" at bounding box center [758, 346] width 20 height 20
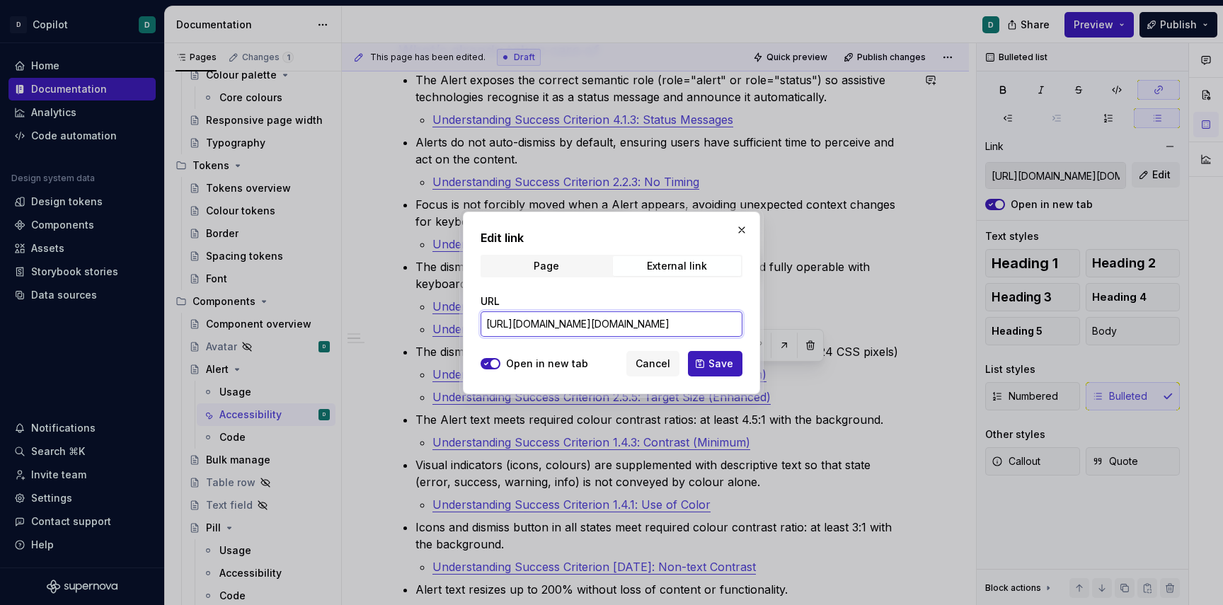
click at [681, 321] on input "[URL][DOMAIN_NAME][DOMAIN_NAME]" at bounding box center [612, 323] width 262 height 25
drag, startPoint x: 660, startPoint y: 321, endPoint x: 798, endPoint y: 320, distance: 137.3
click at [798, 320] on div "Edit link Page External link URL [URL][DOMAIN_NAME][DOMAIN_NAME] Open in new ta…" at bounding box center [611, 302] width 1223 height 605
click at [607, 316] on input "[URL][DOMAIN_NAME][DOMAIN_NAME]" at bounding box center [612, 323] width 262 height 25
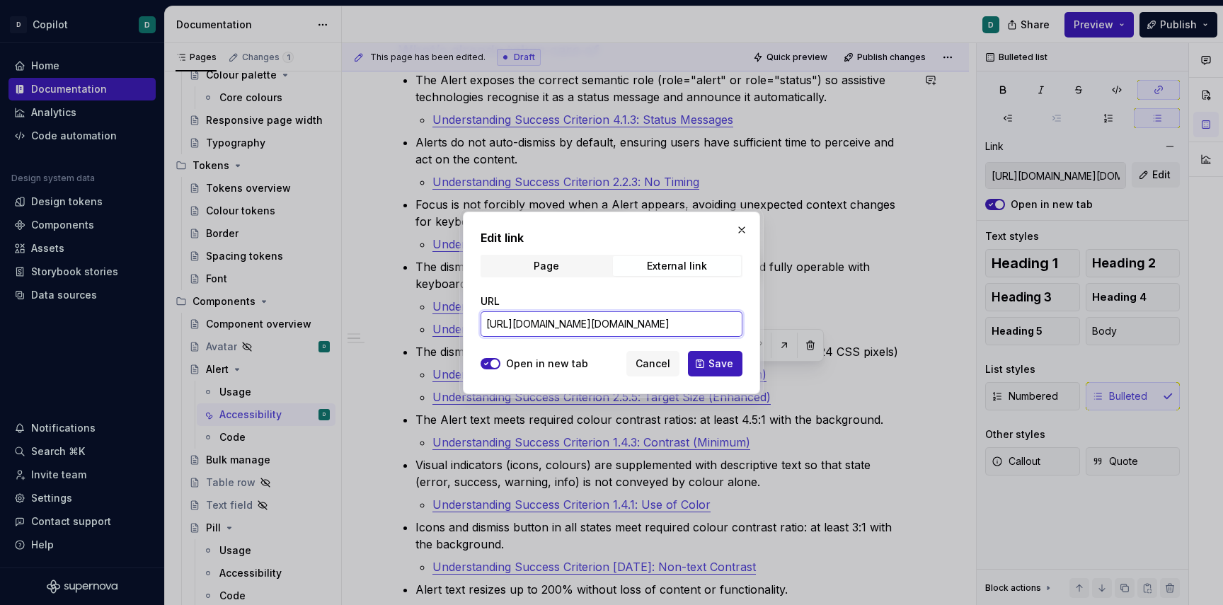
drag, startPoint x: 613, startPoint y: 324, endPoint x: 791, endPoint y: 319, distance: 177.8
click at [791, 319] on div "Edit link Page External link URL [URL][DOMAIN_NAME][DOMAIN_NAME] Open in new ta…" at bounding box center [611, 302] width 1223 height 605
type input "[URL][DOMAIN_NAME]"
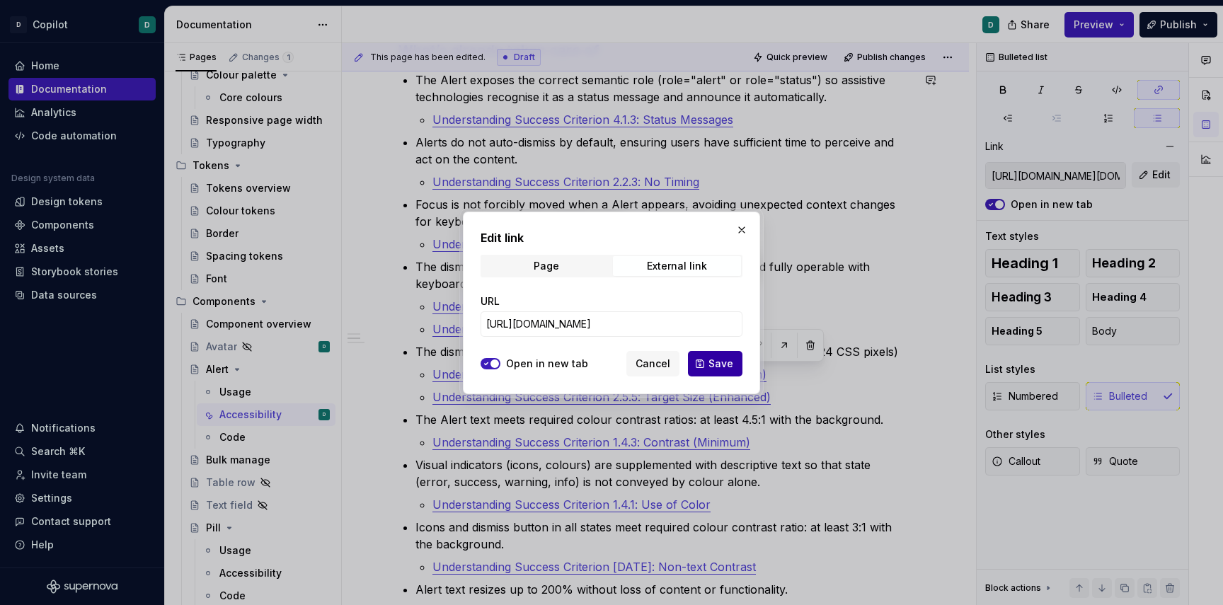
click at [717, 361] on span "Save" at bounding box center [721, 364] width 25 height 14
type input "[URL][DOMAIN_NAME]"
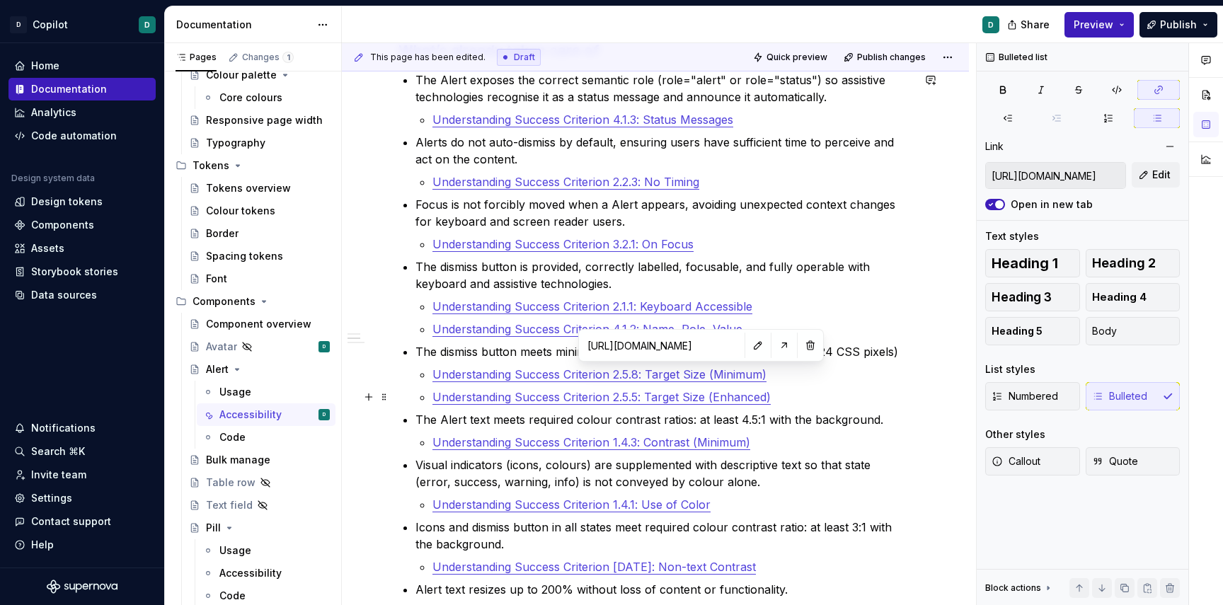
type input "[URL][DOMAIN_NAME]"
click at [704, 402] on link "Understanding Success Criterion 2.5.5: Target Size (Enhanced)" at bounding box center [602, 397] width 338 height 14
click at [771, 367] on button "button" at bounding box center [781, 368] width 20 height 20
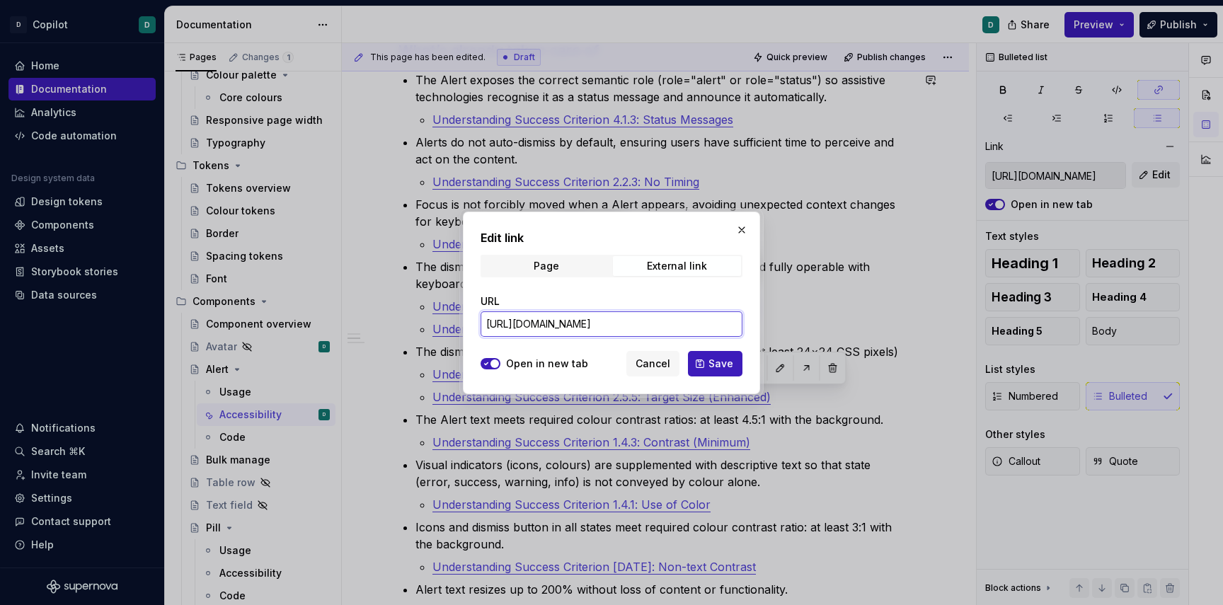
click at [678, 319] on input "[URL][DOMAIN_NAME]" at bounding box center [612, 323] width 262 height 25
drag, startPoint x: 659, startPoint y: 319, endPoint x: 825, endPoint y: 319, distance: 165.6
click at [825, 319] on div "Edit link Page External link URL [URL][DOMAIN_NAME] Open in new tab Cancel Save" at bounding box center [611, 302] width 1223 height 605
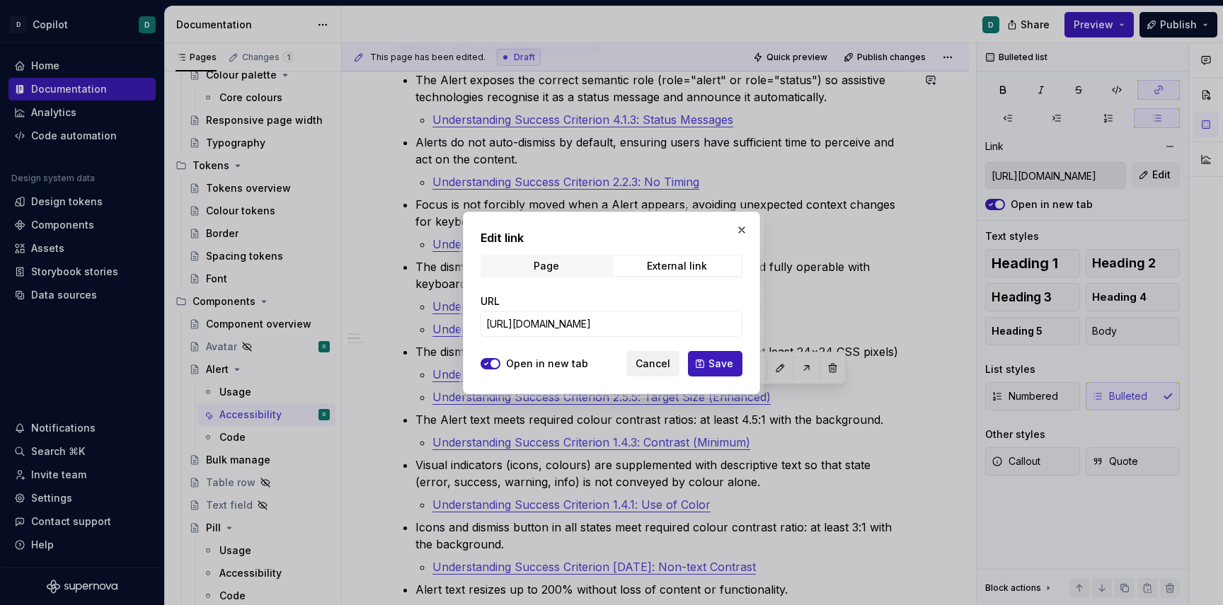
click at [642, 357] on span "Cancel" at bounding box center [653, 364] width 35 height 14
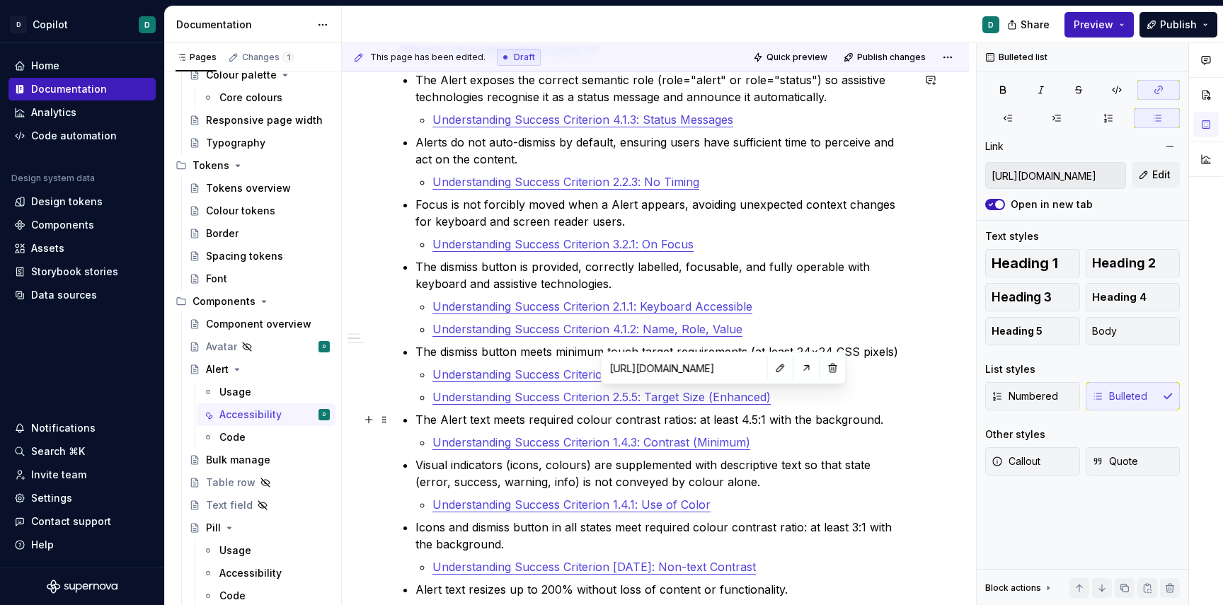
type input "[URL][DOMAIN_NAME]"
click at [657, 436] on link "Understanding Success Criterion 1.4.3: Contrast (Minimum)" at bounding box center [592, 442] width 318 height 14
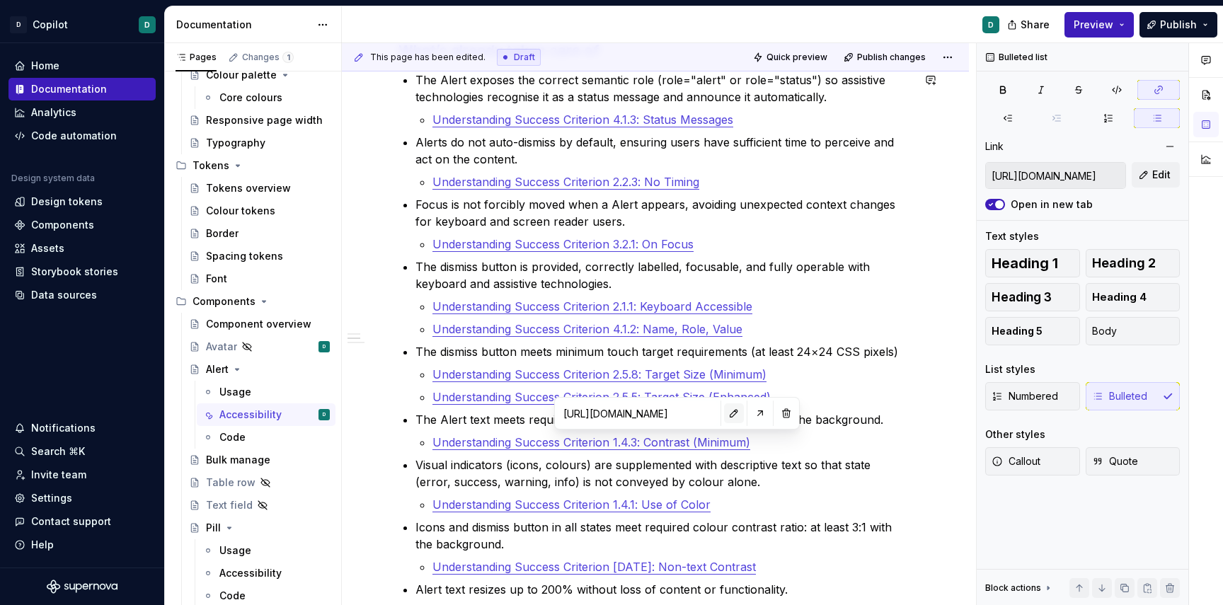
click at [724, 412] on button "button" at bounding box center [734, 413] width 20 height 20
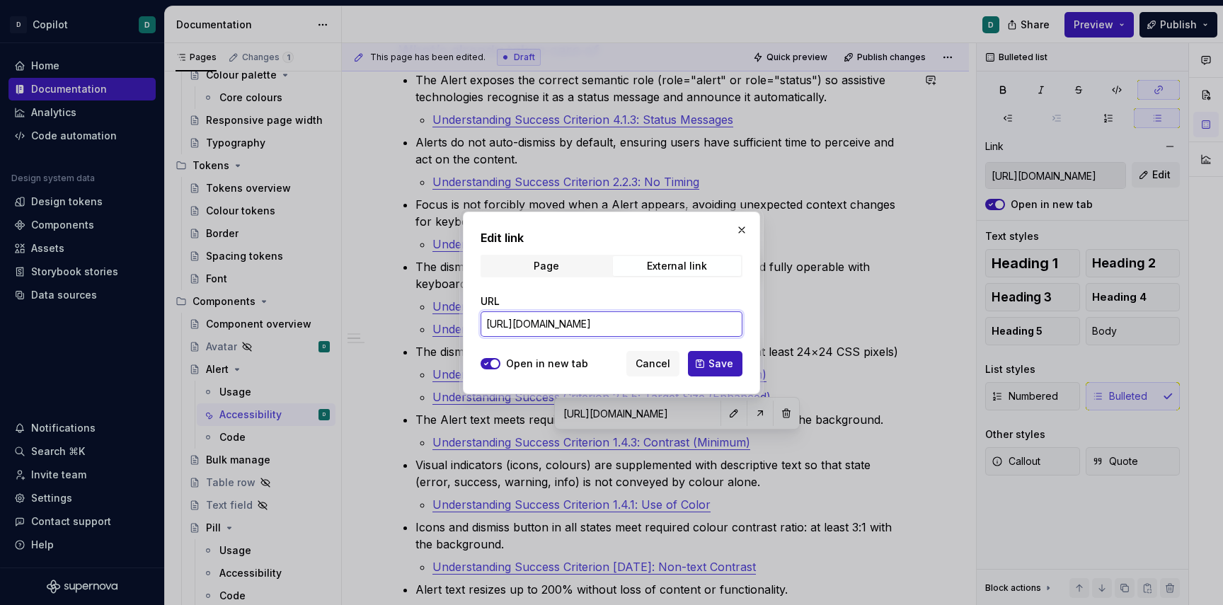
click at [661, 325] on input "[URL][DOMAIN_NAME]" at bounding box center [612, 323] width 262 height 25
drag, startPoint x: 646, startPoint y: 325, endPoint x: 816, endPoint y: 323, distance: 170.6
click at [816, 323] on div "Edit link Page External link URL [URL][DOMAIN_NAME] Open in new tab Cancel Save" at bounding box center [611, 302] width 1223 height 605
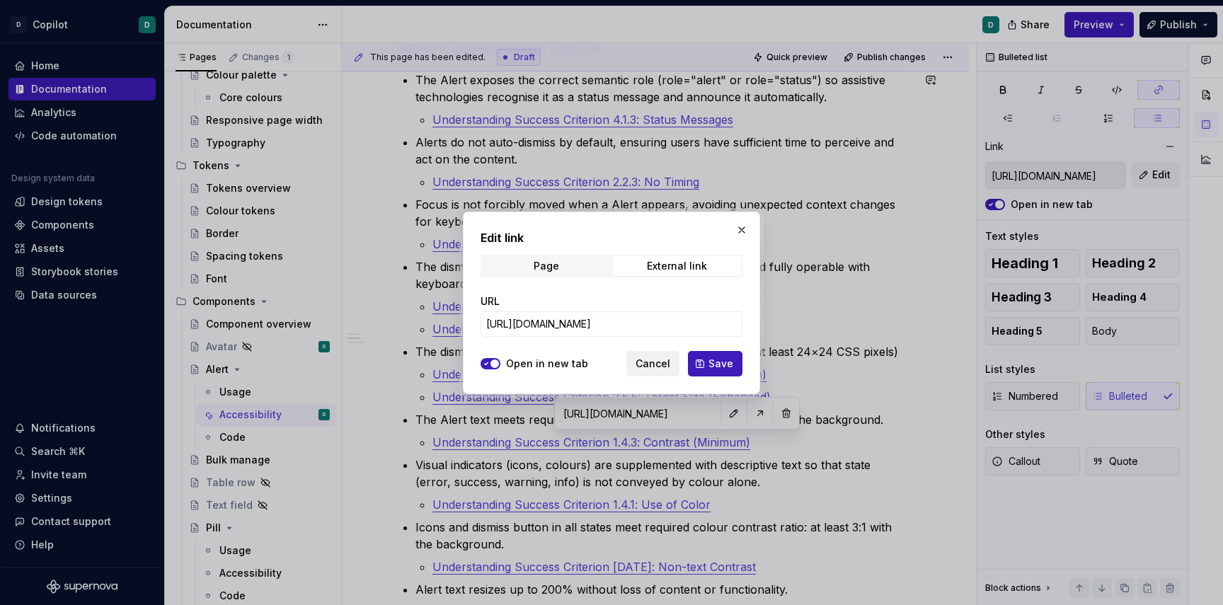
click at [652, 363] on span "Cancel" at bounding box center [653, 364] width 35 height 14
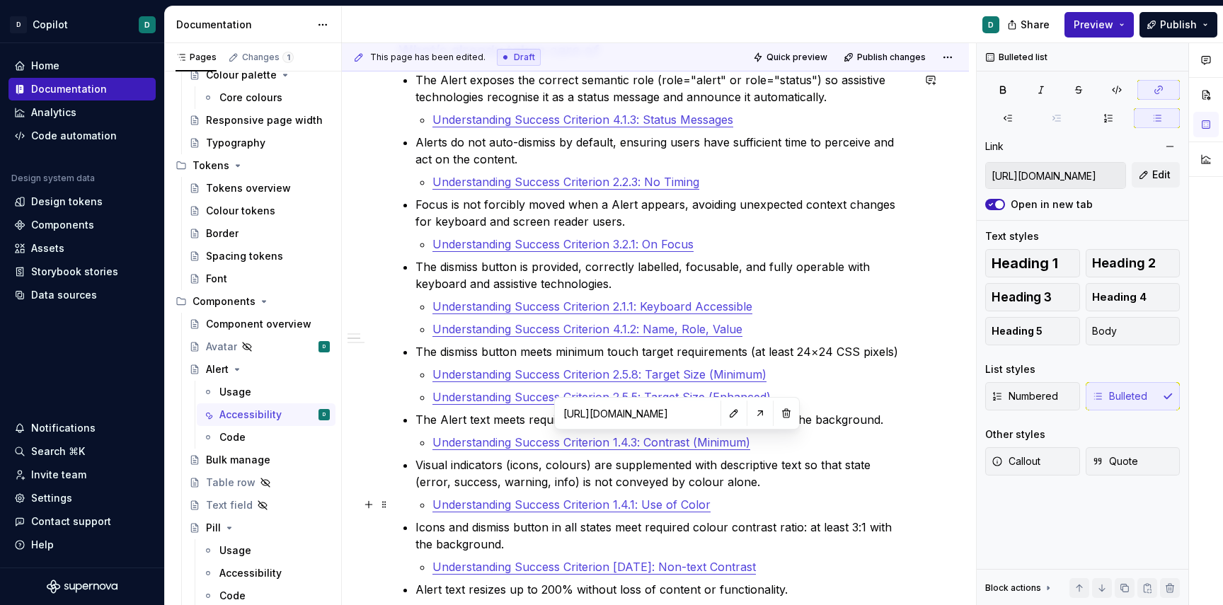
type input "[URL][DOMAIN_NAME]"
click at [659, 502] on link "Understanding Success Criterion 1.4.1: Use of Color" at bounding box center [572, 505] width 278 height 14
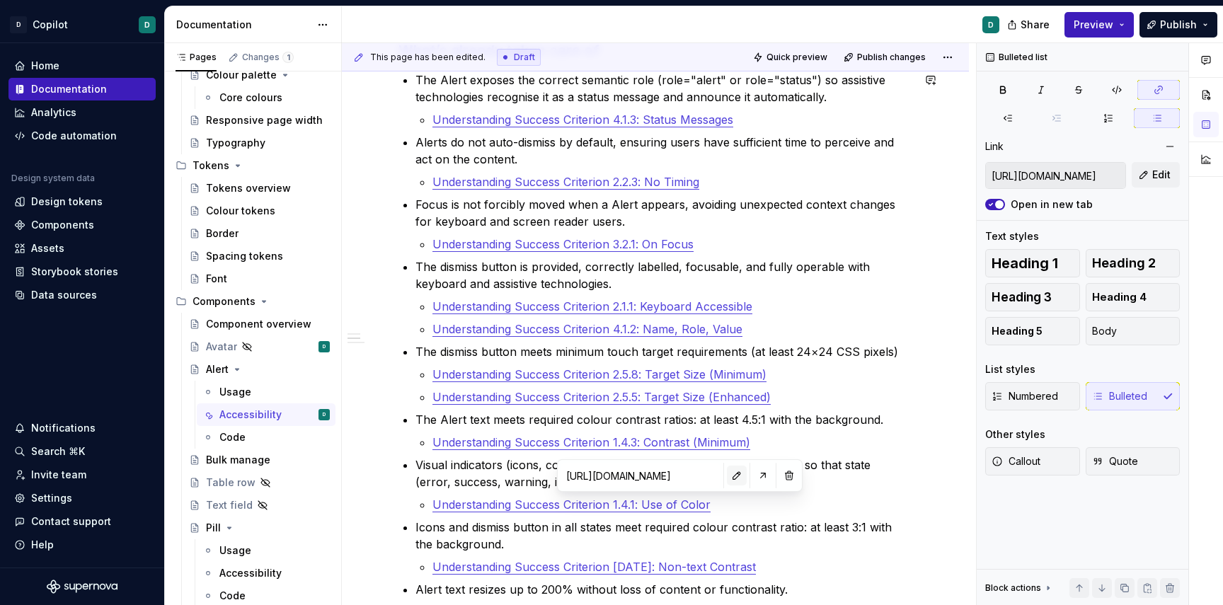
click at [727, 477] on button "button" at bounding box center [737, 476] width 20 height 20
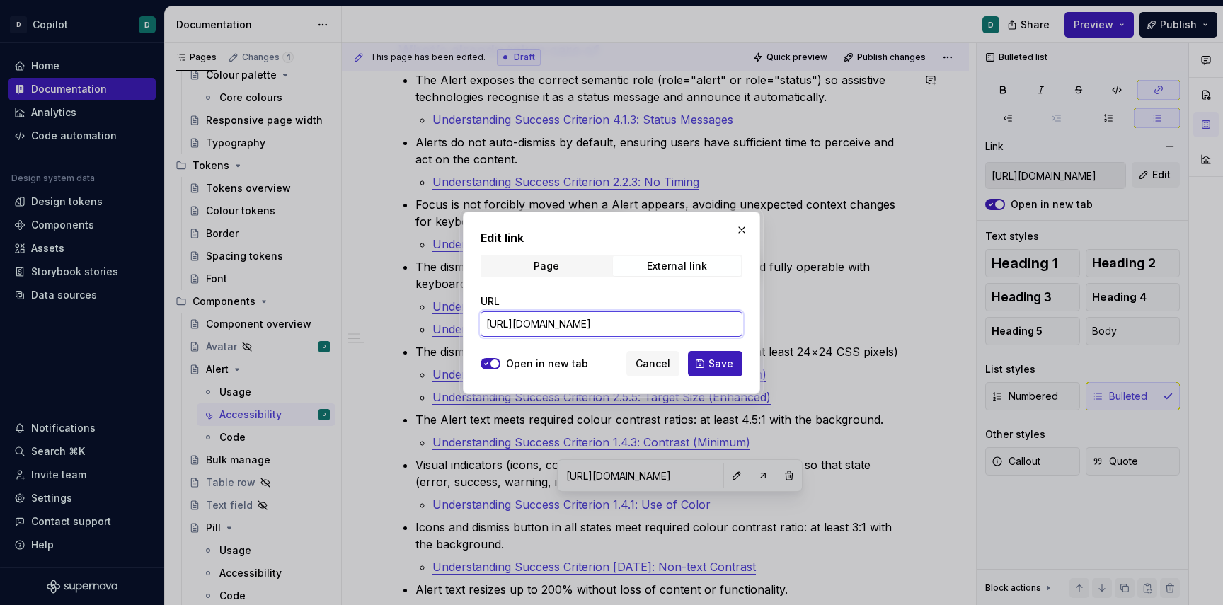
click at [663, 322] on input "[URL][DOMAIN_NAME]" at bounding box center [612, 323] width 262 height 25
drag, startPoint x: 643, startPoint y: 321, endPoint x: 876, endPoint y: 316, distance: 233.7
click at [876, 316] on div "Edit link Page External link URL [URL][DOMAIN_NAME] Open in new tab Cancel Save" at bounding box center [611, 302] width 1223 height 605
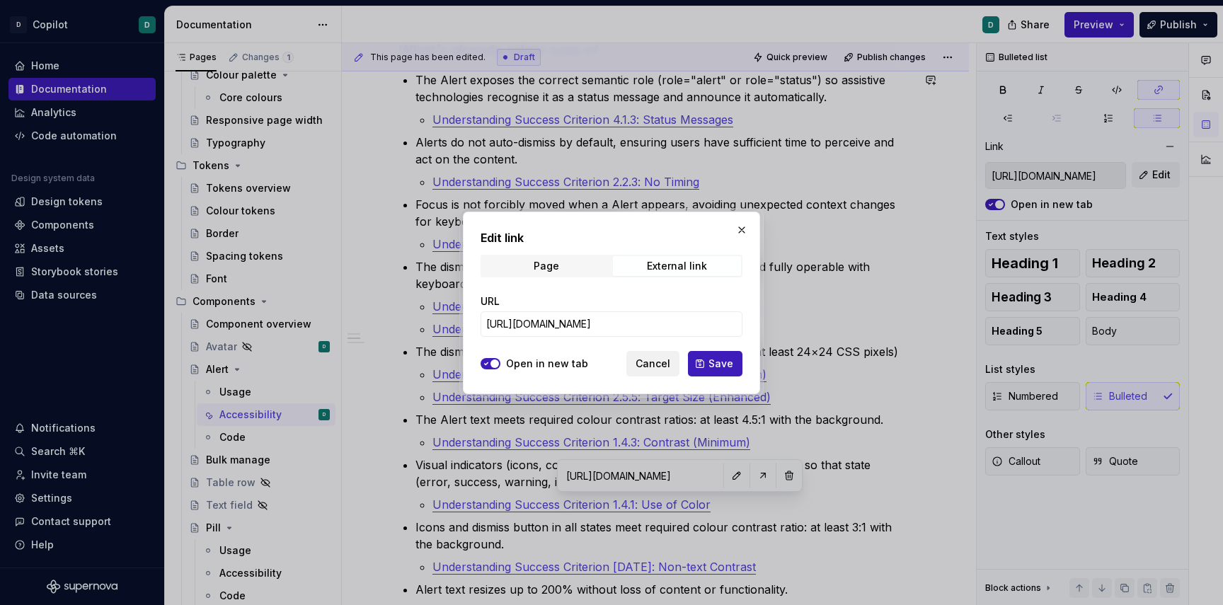
click at [649, 364] on span "Cancel" at bounding box center [653, 364] width 35 height 14
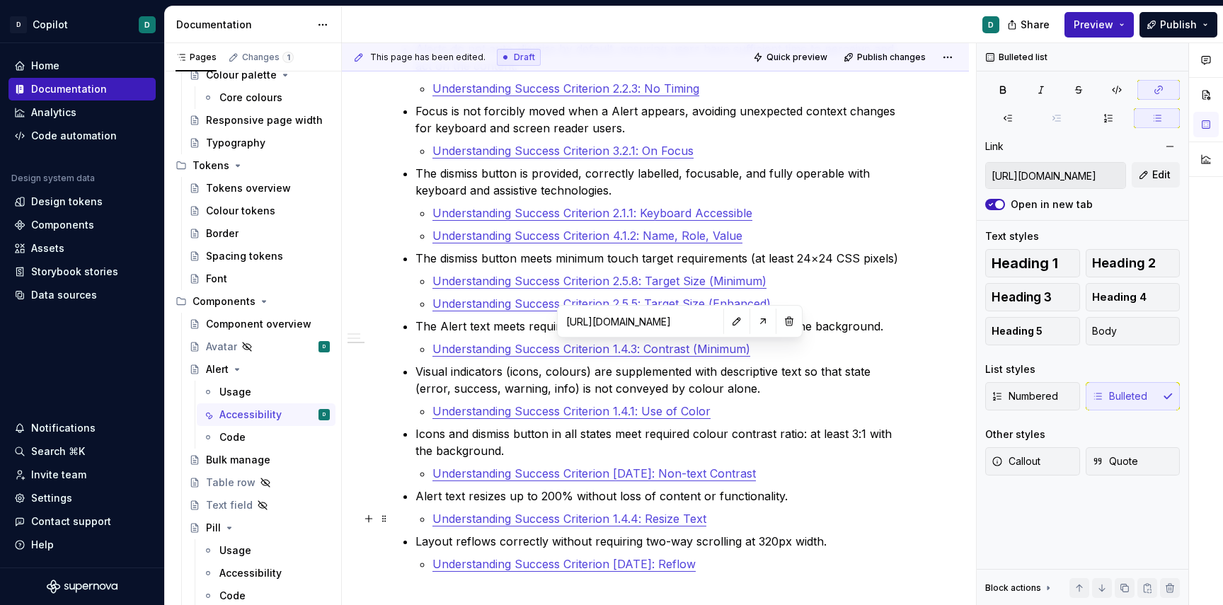
scroll to position [734, 0]
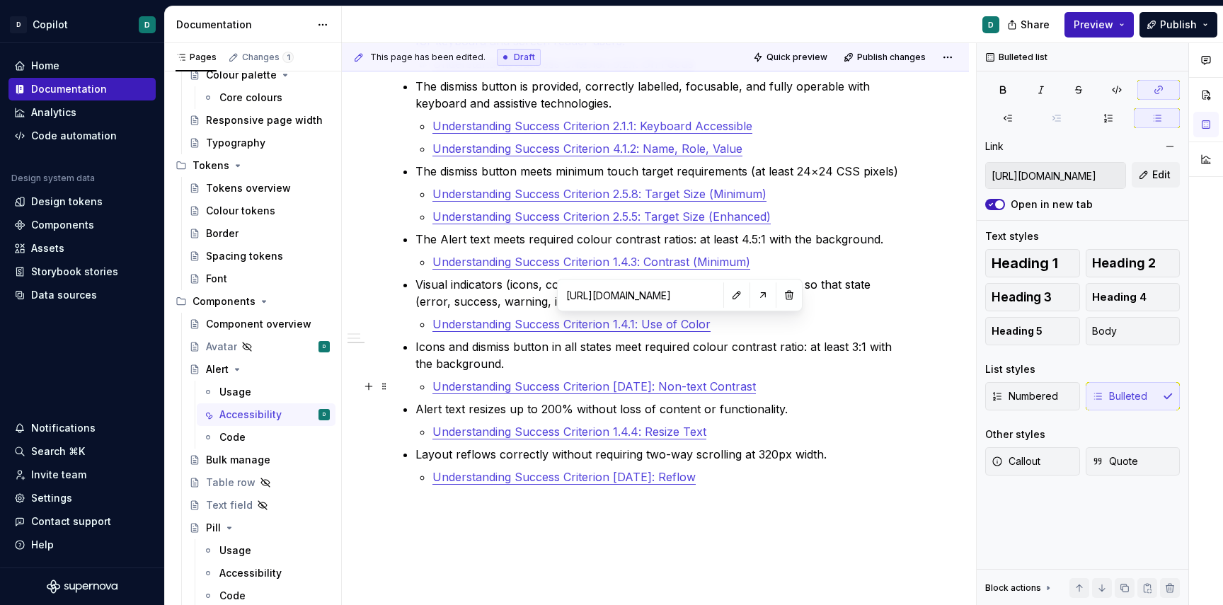
type input "[URL][DOMAIN_NAME]"
click at [662, 390] on link "Understanding Success Criterion [DATE]: Non-text Contrast" at bounding box center [594, 386] width 323 height 14
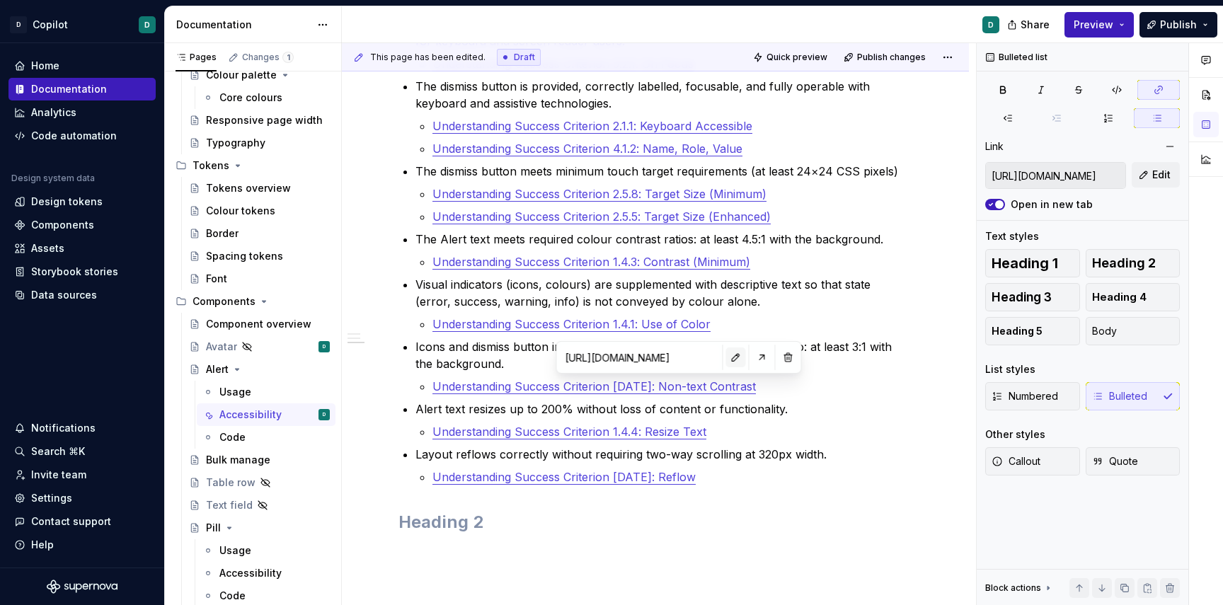
click at [726, 353] on button "button" at bounding box center [736, 358] width 20 height 20
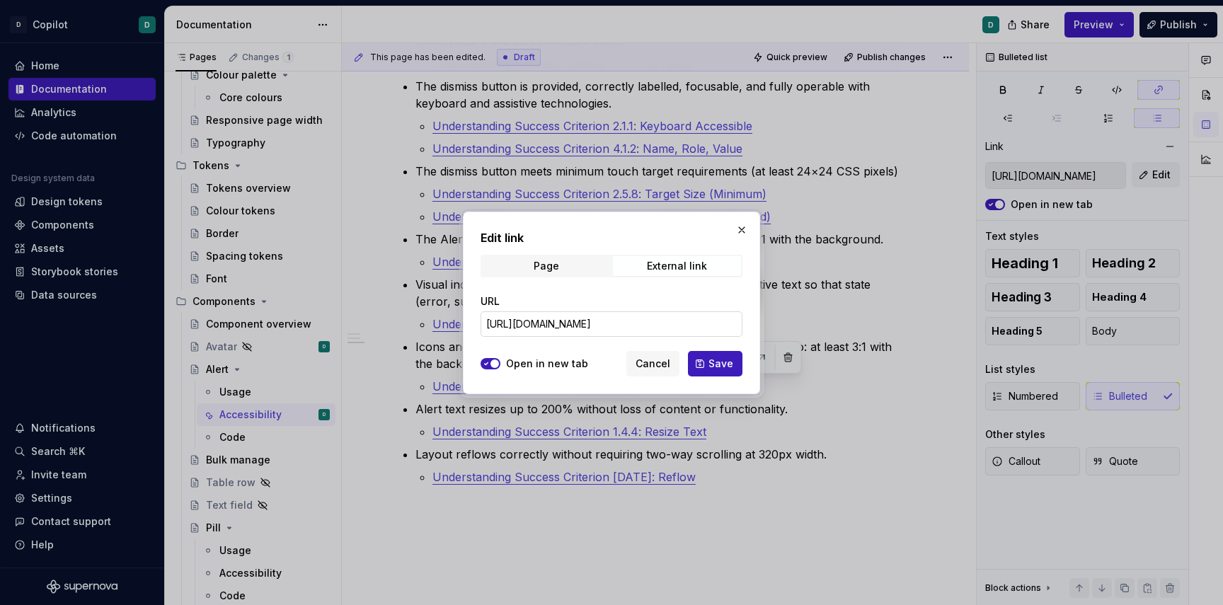
click at [678, 325] on input "[URL][DOMAIN_NAME]" at bounding box center [612, 323] width 262 height 25
drag, startPoint x: 655, startPoint y: 324, endPoint x: 818, endPoint y: 323, distance: 162.8
click at [818, 323] on div "Edit link Page External link URL [URL][DOMAIN_NAME] Open in new tab Cancel Save" at bounding box center [611, 302] width 1223 height 605
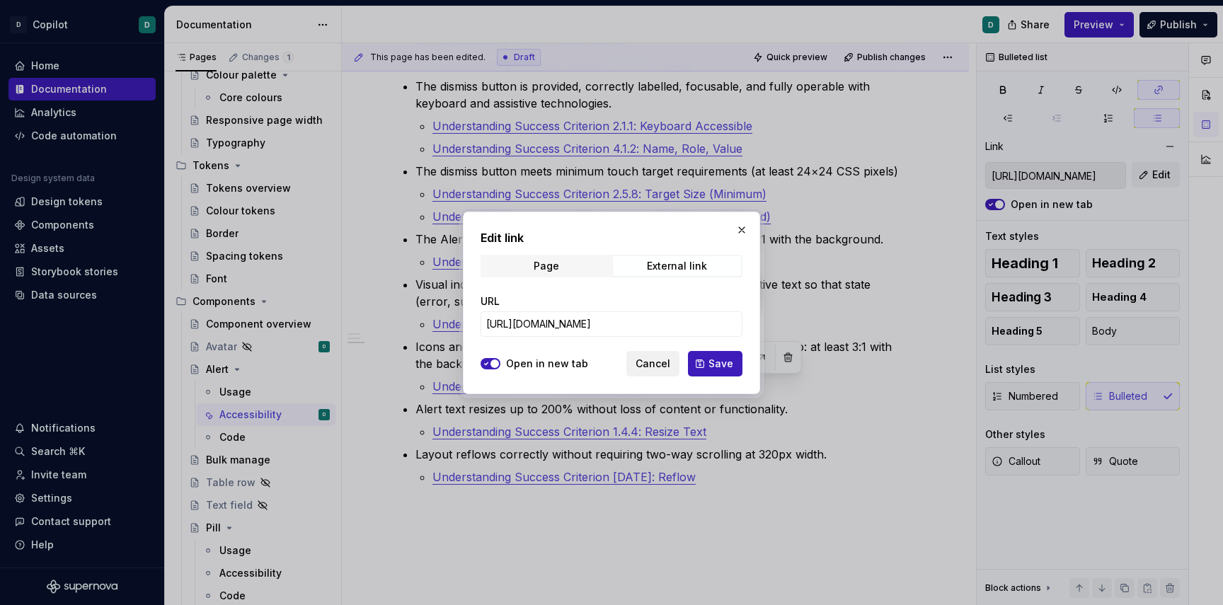
click at [660, 362] on span "Cancel" at bounding box center [653, 364] width 35 height 14
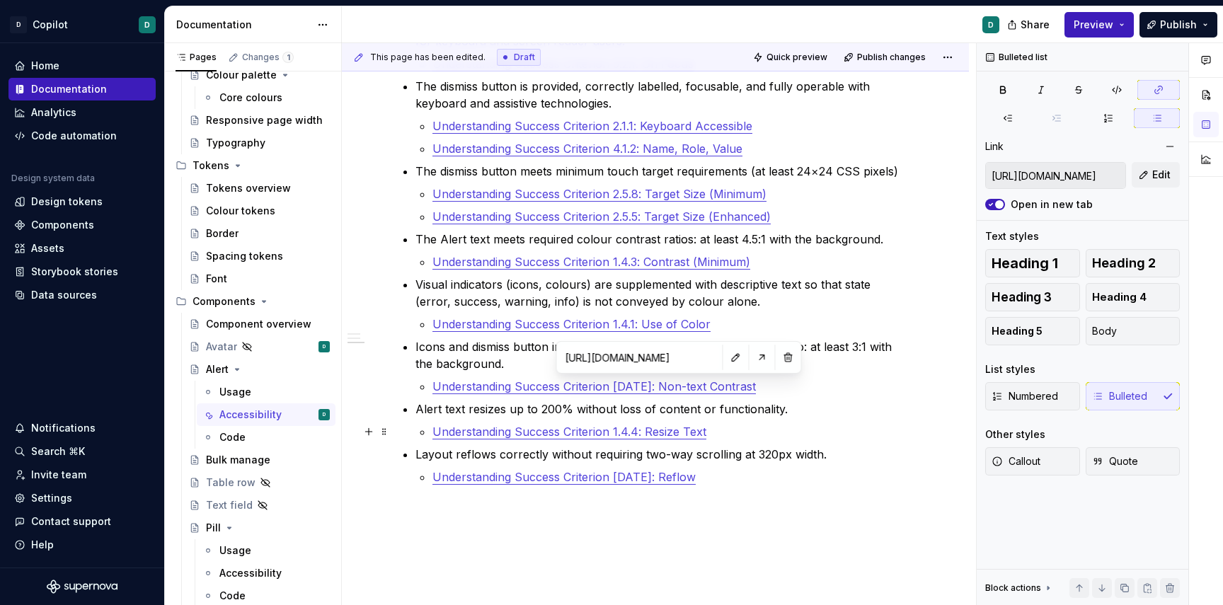
type input "[URL][DOMAIN_NAME]"
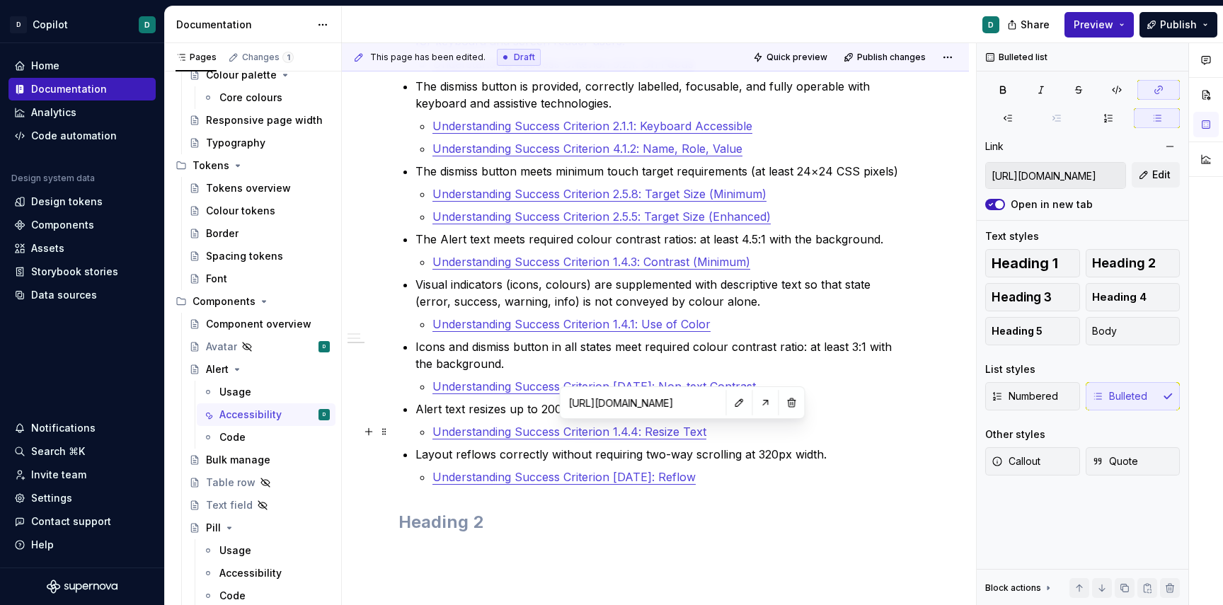
click at [662, 432] on link "Understanding Success Criterion 1.4.4: Resize Text" at bounding box center [570, 432] width 274 height 14
click at [730, 403] on button "button" at bounding box center [740, 403] width 20 height 20
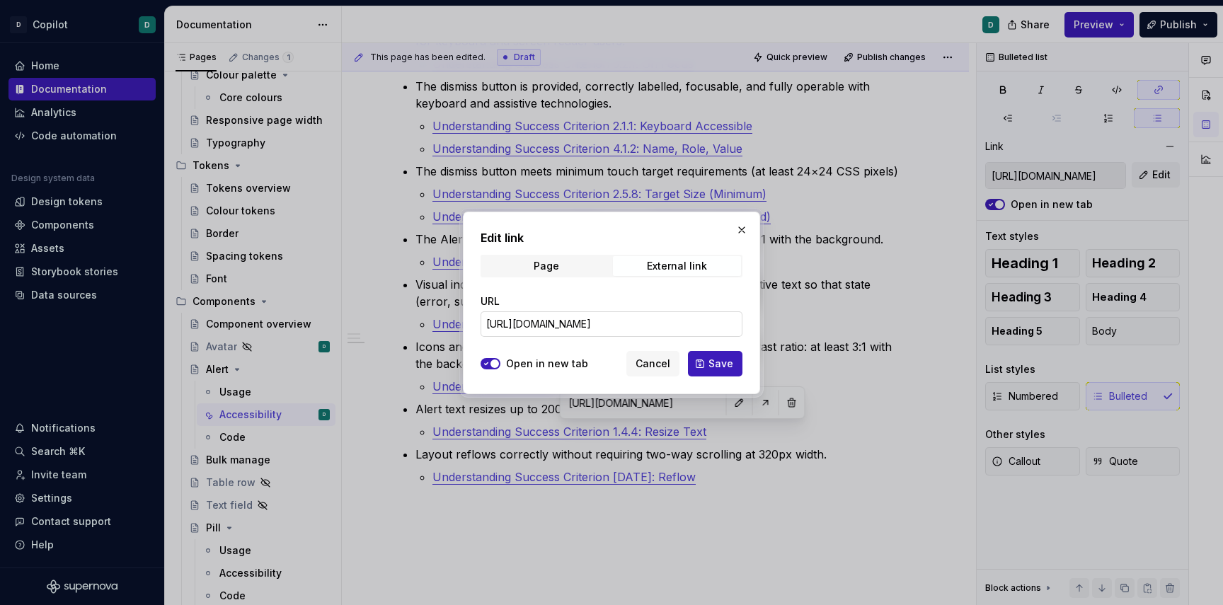
click at [663, 323] on input "[URL][DOMAIN_NAME]" at bounding box center [612, 323] width 262 height 25
drag, startPoint x: 637, startPoint y: 323, endPoint x: 811, endPoint y: 327, distance: 174.2
click at [811, 327] on div "Edit link Page External link URL [URL][DOMAIN_NAME] Open in new tab Cancel Save" at bounding box center [611, 302] width 1223 height 605
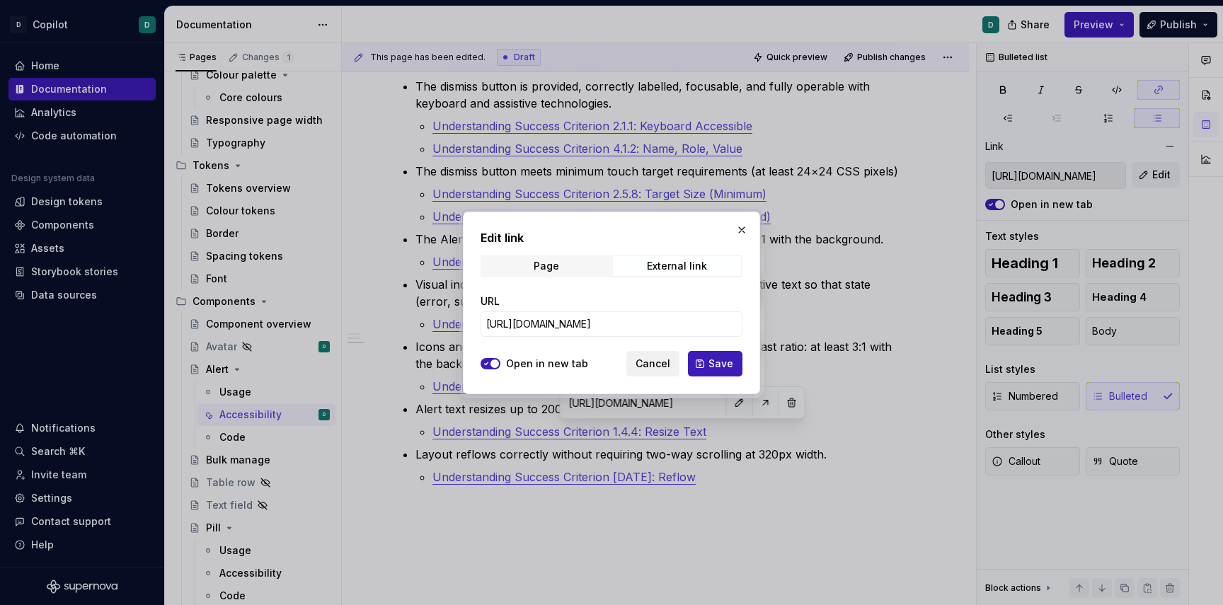
click at [650, 360] on span "Cancel" at bounding box center [653, 364] width 35 height 14
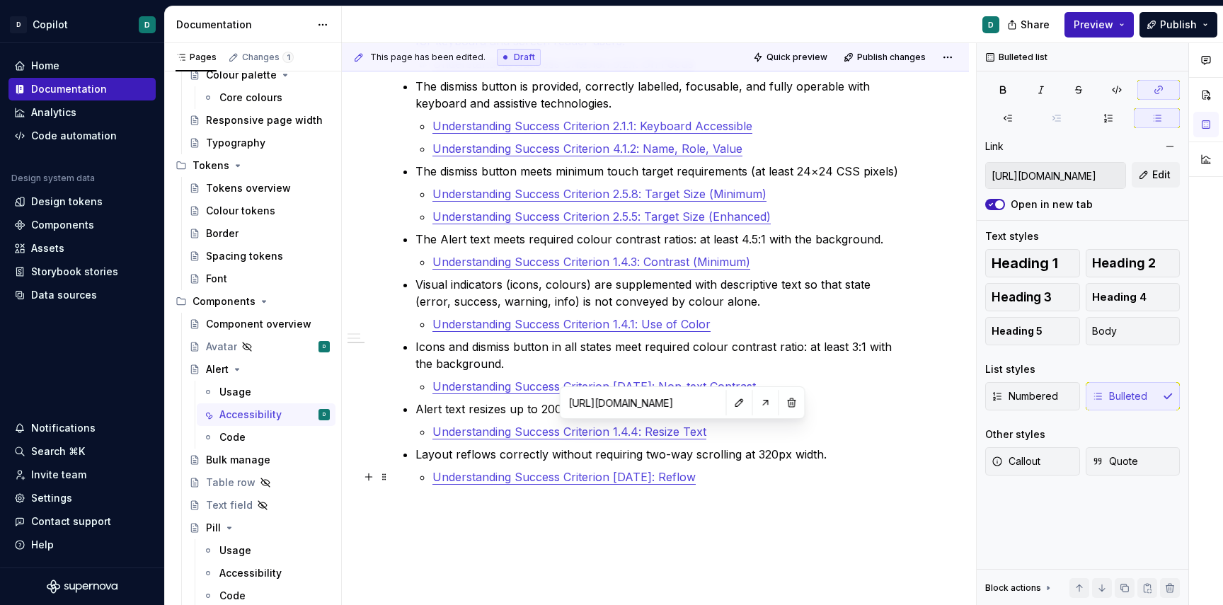
type input "[URL][DOMAIN_NAME]"
click at [649, 479] on link "Understanding Success Criterion [DATE]: Reflow" at bounding box center [564, 477] width 263 height 14
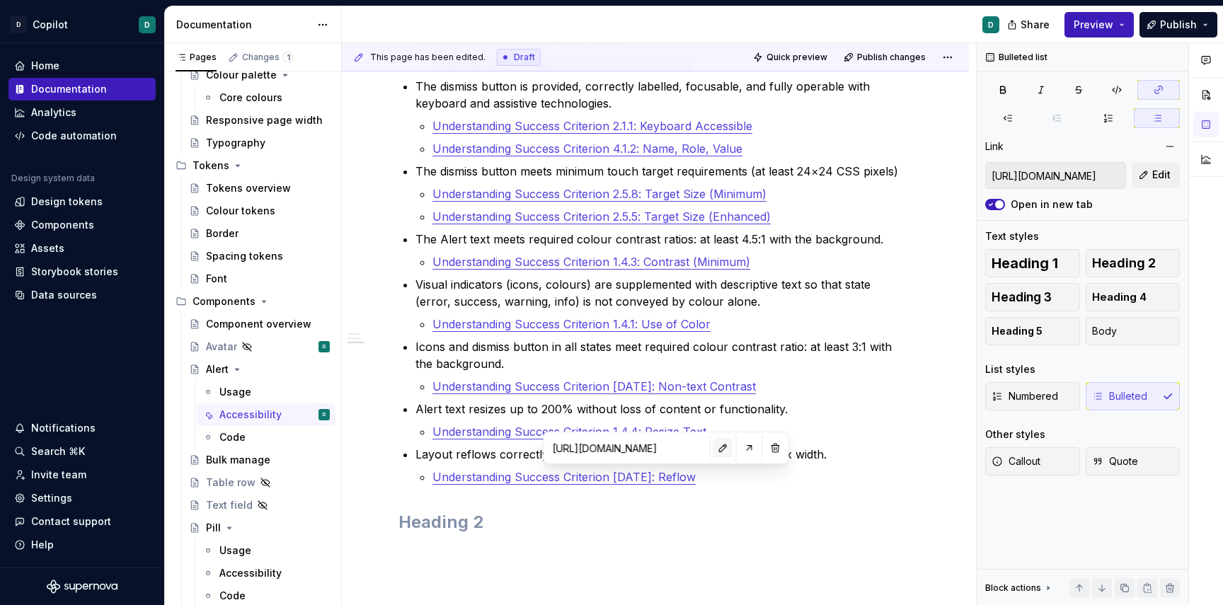
click at [714, 450] on button "button" at bounding box center [724, 448] width 20 height 20
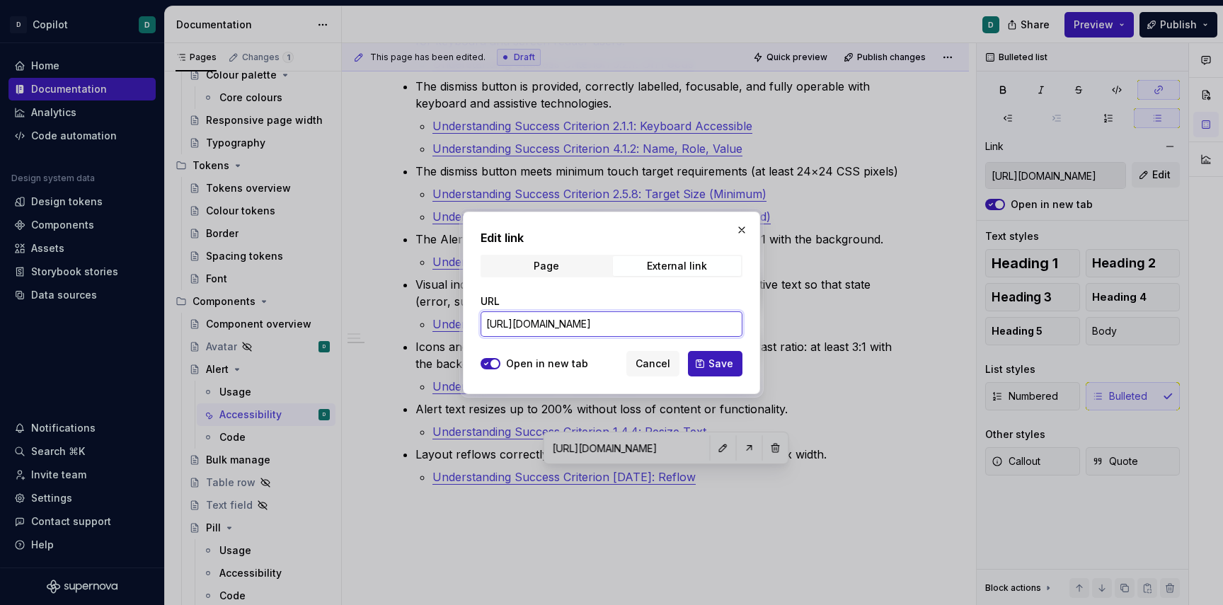
click at [672, 316] on input "[URL][DOMAIN_NAME]" at bounding box center [612, 323] width 262 height 25
drag, startPoint x: 642, startPoint y: 321, endPoint x: 855, endPoint y: 330, distance: 213.3
click at [855, 330] on div "Edit link Page External link URL [URL][DOMAIN_NAME] Open in new tab Cancel Save" at bounding box center [611, 302] width 1223 height 605
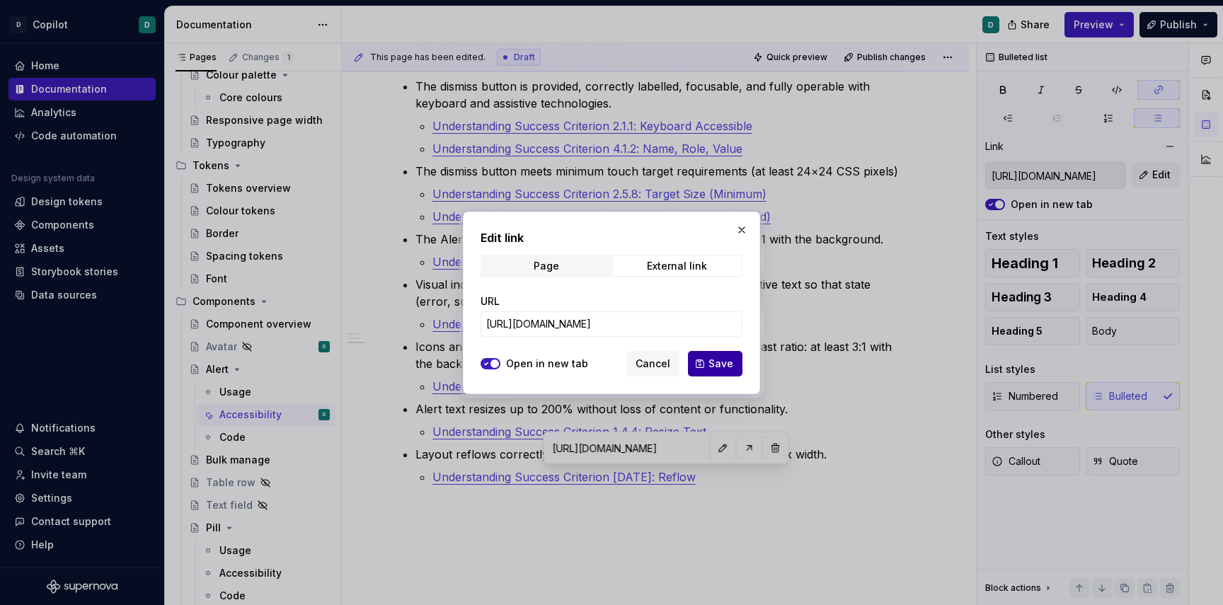
click at [725, 361] on span "Save" at bounding box center [721, 364] width 25 height 14
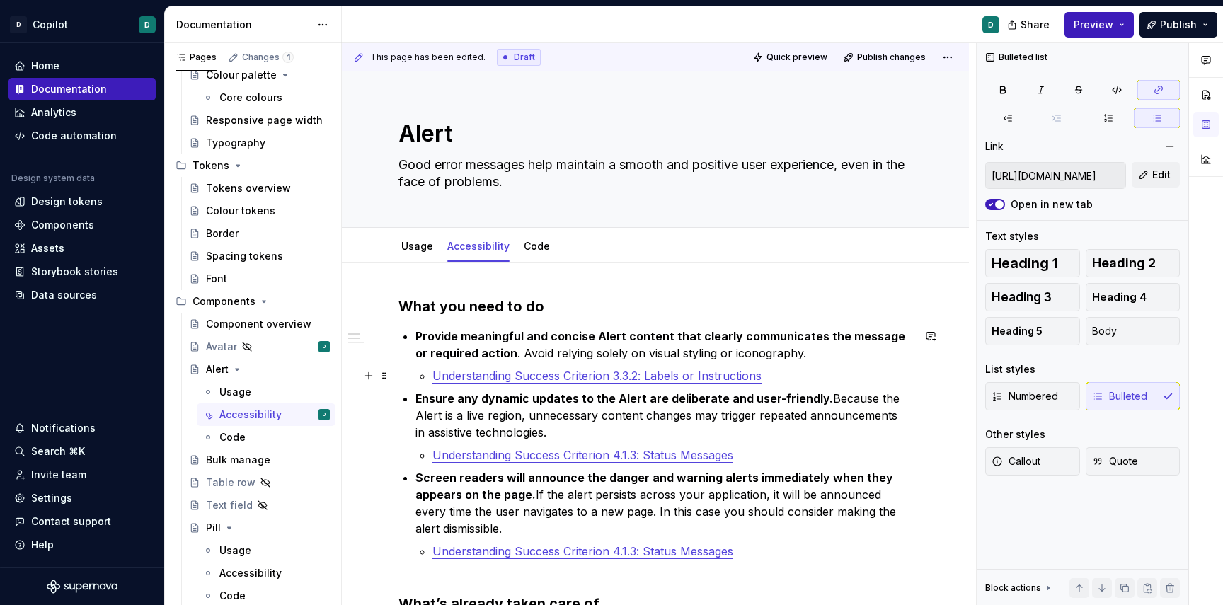
type input "[URL][DOMAIN_NAME]"
click at [700, 379] on link "Understanding Success Criterion 3.3.2: Labels or Instructions" at bounding box center [597, 376] width 329 height 14
type input "[URL][DOMAIN_NAME]"
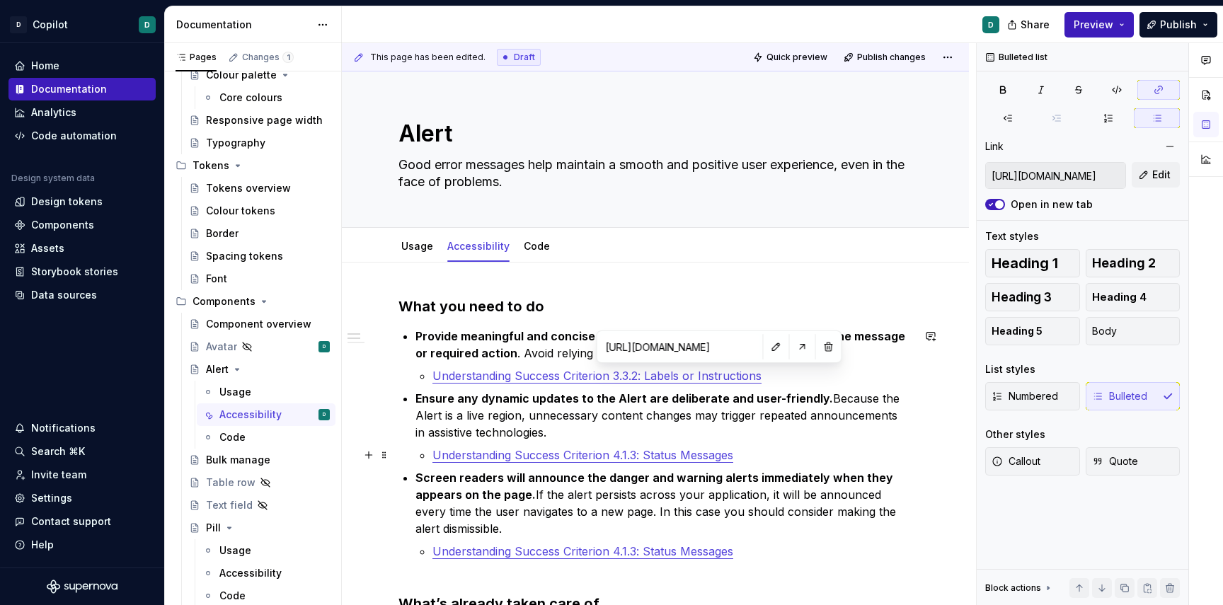
click at [710, 458] on link "Understanding Success Criterion 4.1.3: Status Messages" at bounding box center [583, 455] width 301 height 14
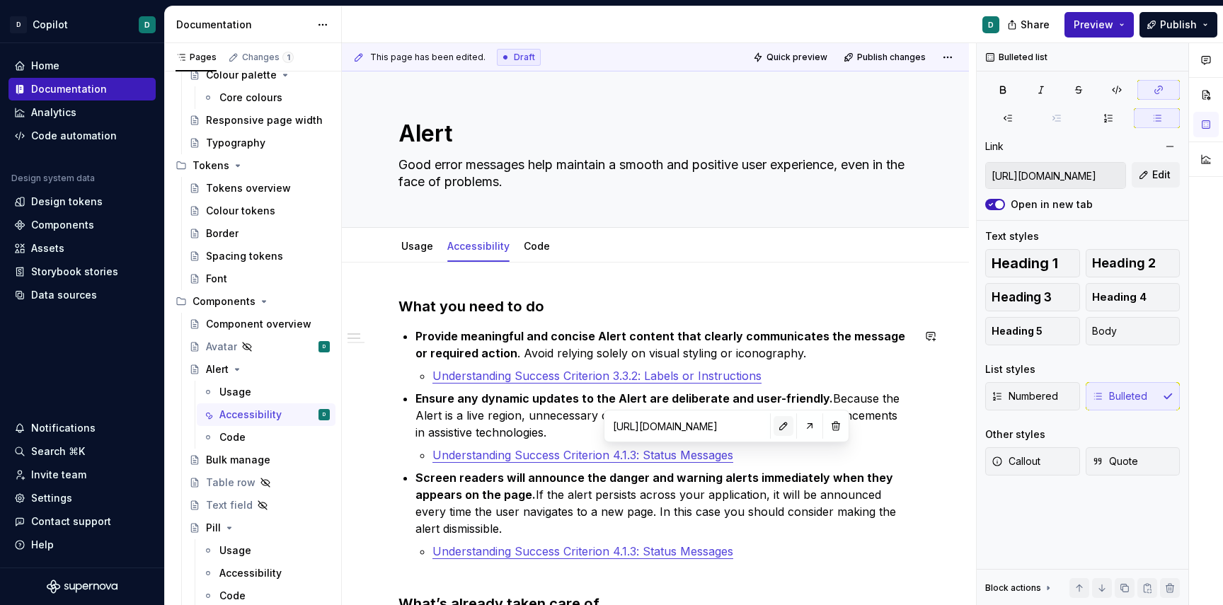
click at [774, 425] on button "button" at bounding box center [784, 426] width 20 height 20
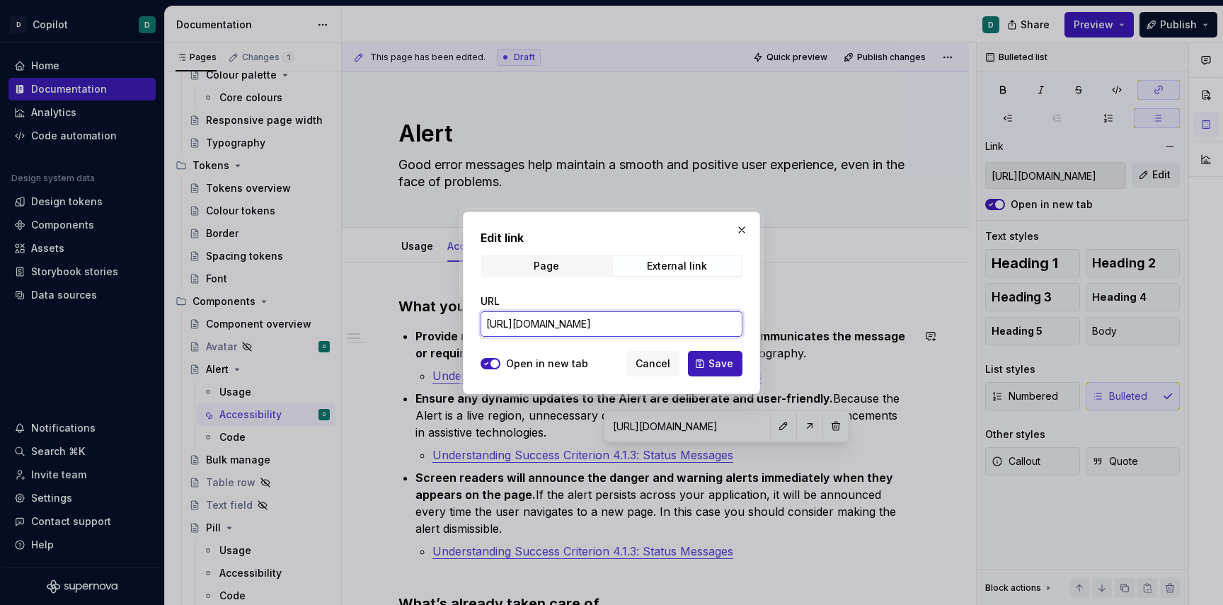
click at [682, 325] on input "[URL][DOMAIN_NAME]" at bounding box center [612, 323] width 262 height 25
drag, startPoint x: 652, startPoint y: 325, endPoint x: 872, endPoint y: 331, distance: 220.2
click at [872, 331] on div "Edit link Page External link URL [URL][DOMAIN_NAME] Open in new tab Cancel Save" at bounding box center [611, 302] width 1223 height 605
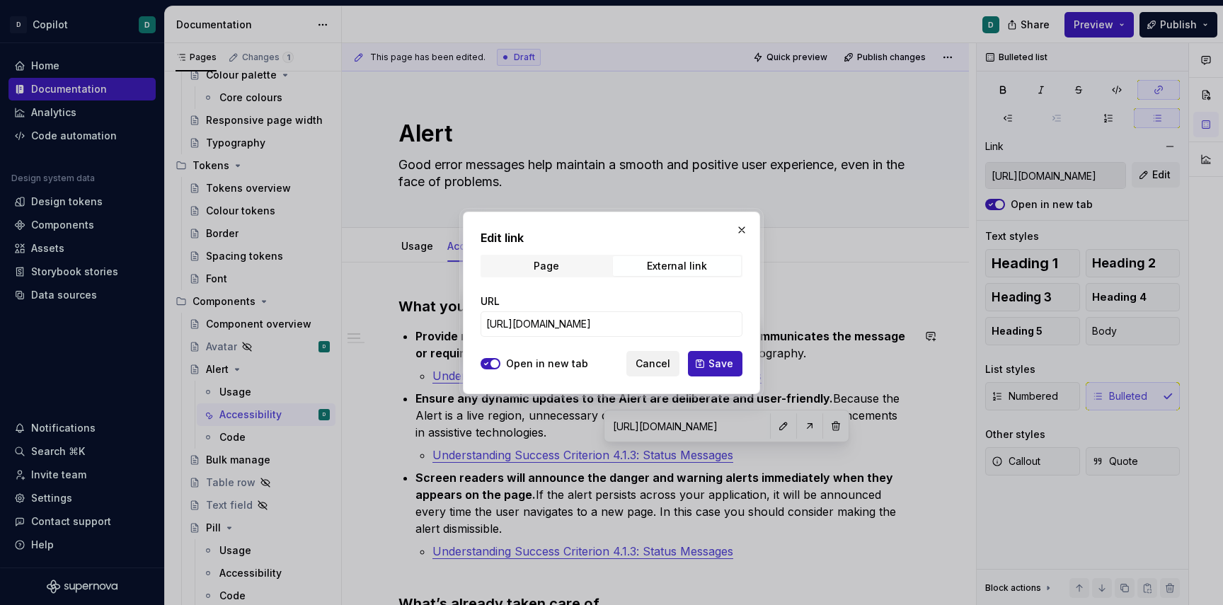
click at [655, 365] on span "Cancel" at bounding box center [653, 364] width 35 height 14
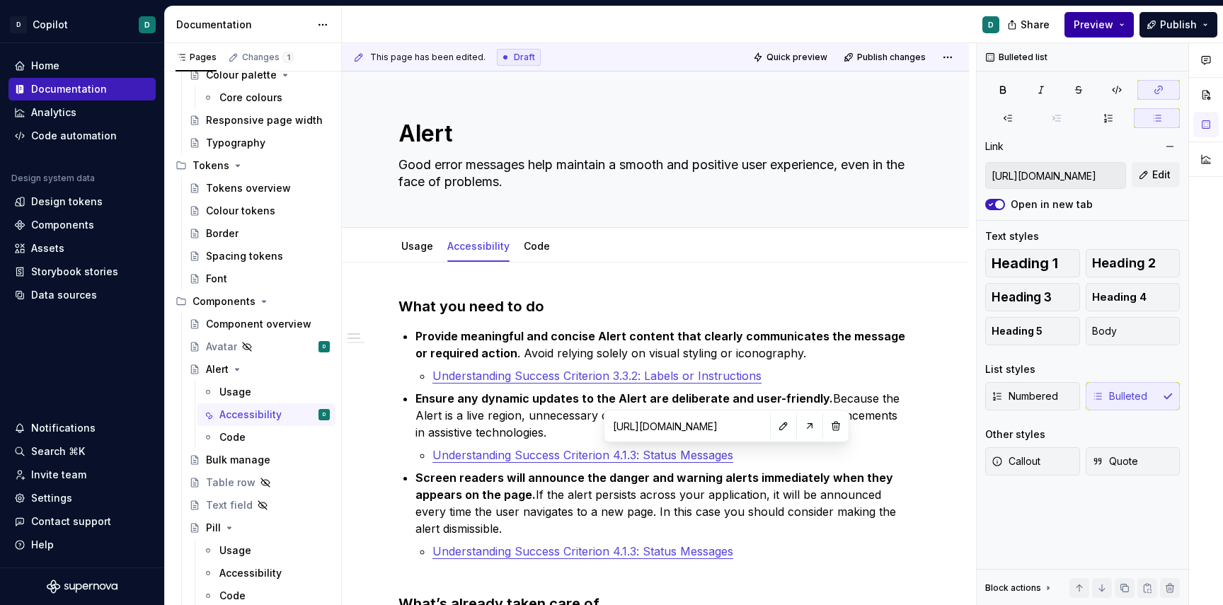
click at [1093, 27] on span "Preview" at bounding box center [1094, 25] width 40 height 14
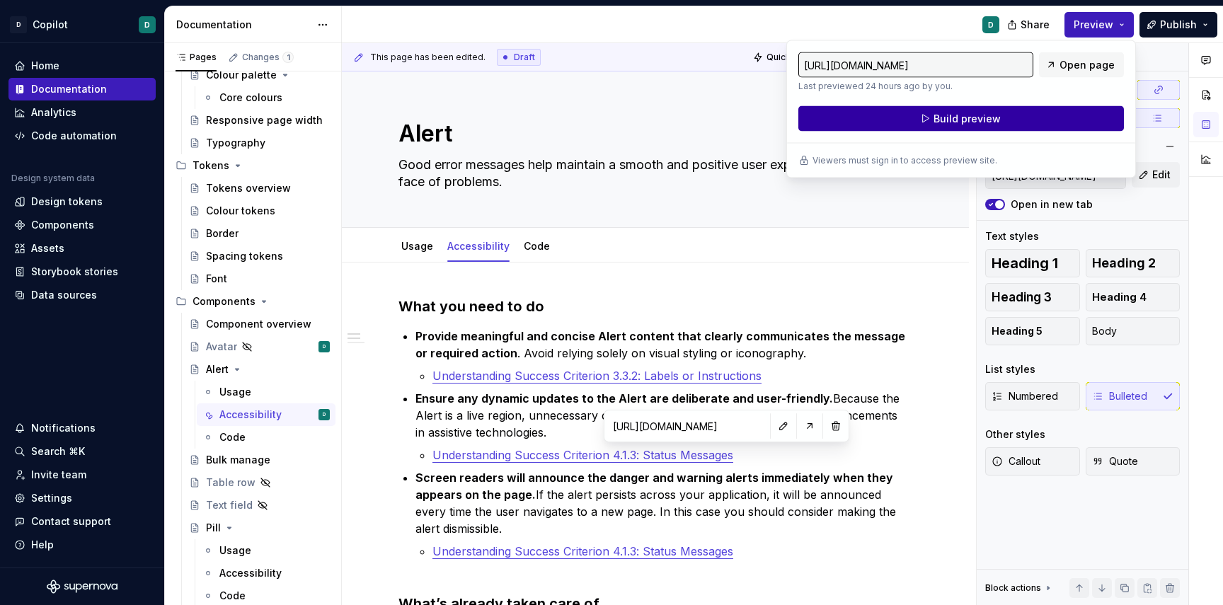
click at [983, 118] on span "Build preview" at bounding box center [967, 119] width 67 height 14
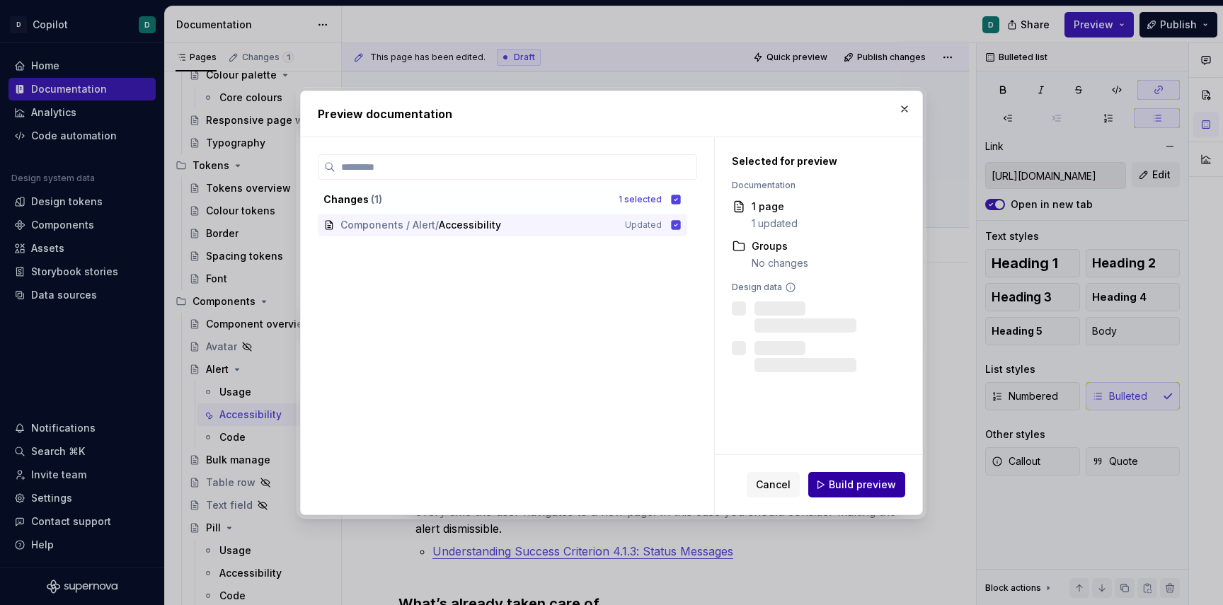
click at [847, 485] on span "Build preview" at bounding box center [862, 485] width 67 height 14
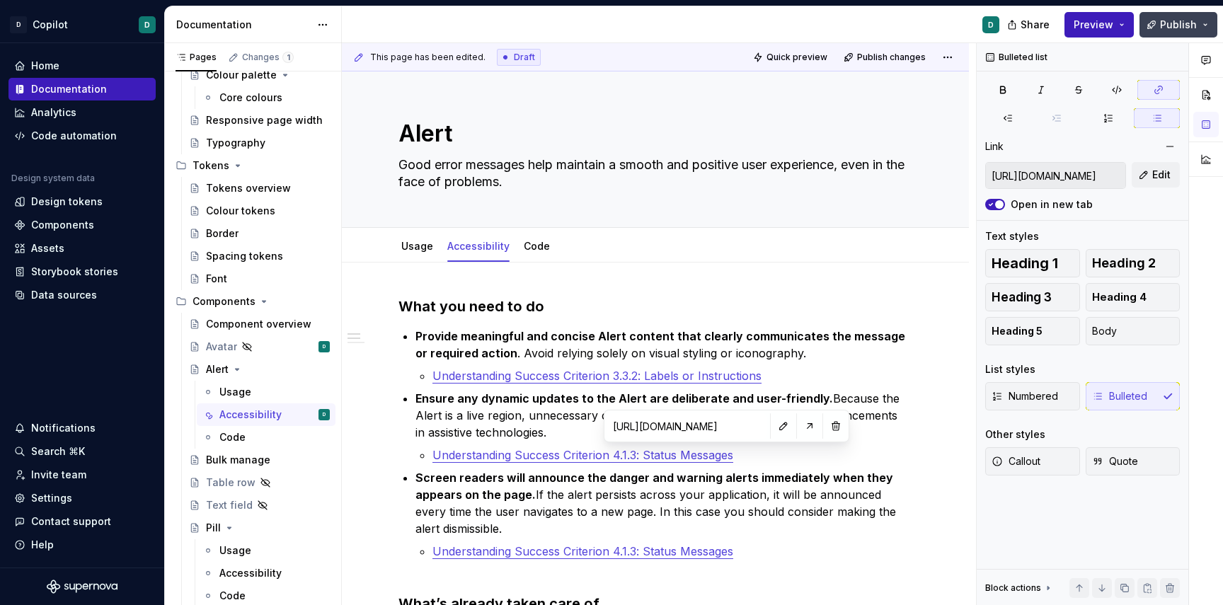
click at [1167, 25] on span "Publish" at bounding box center [1178, 25] width 37 height 14
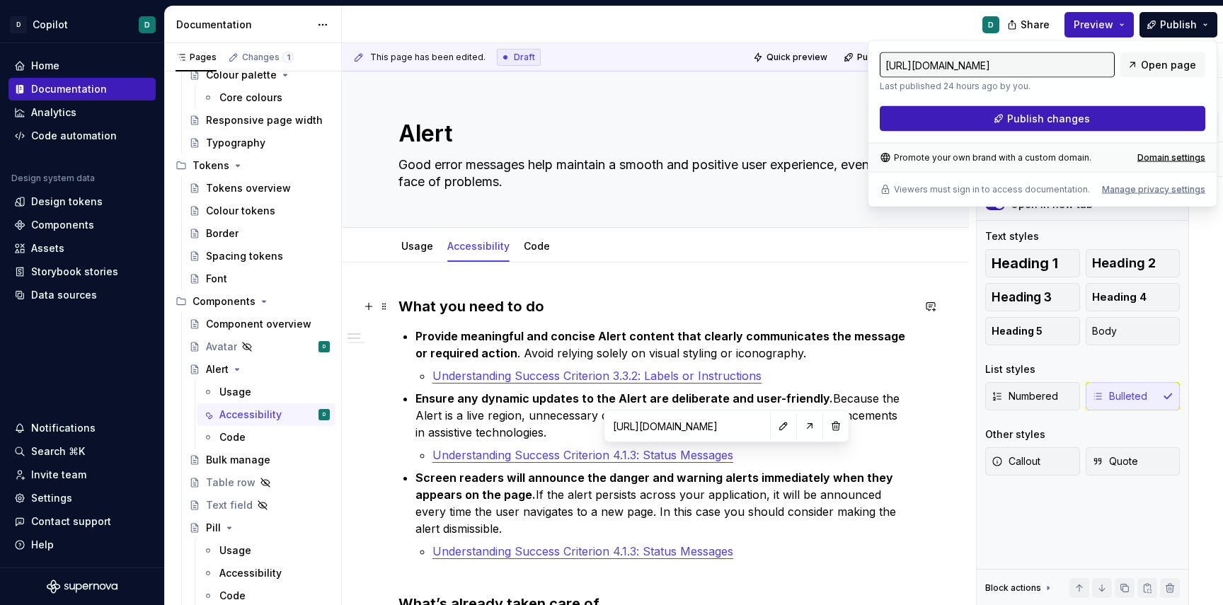
click at [705, 299] on h3 "What you need to do" at bounding box center [656, 307] width 514 height 20
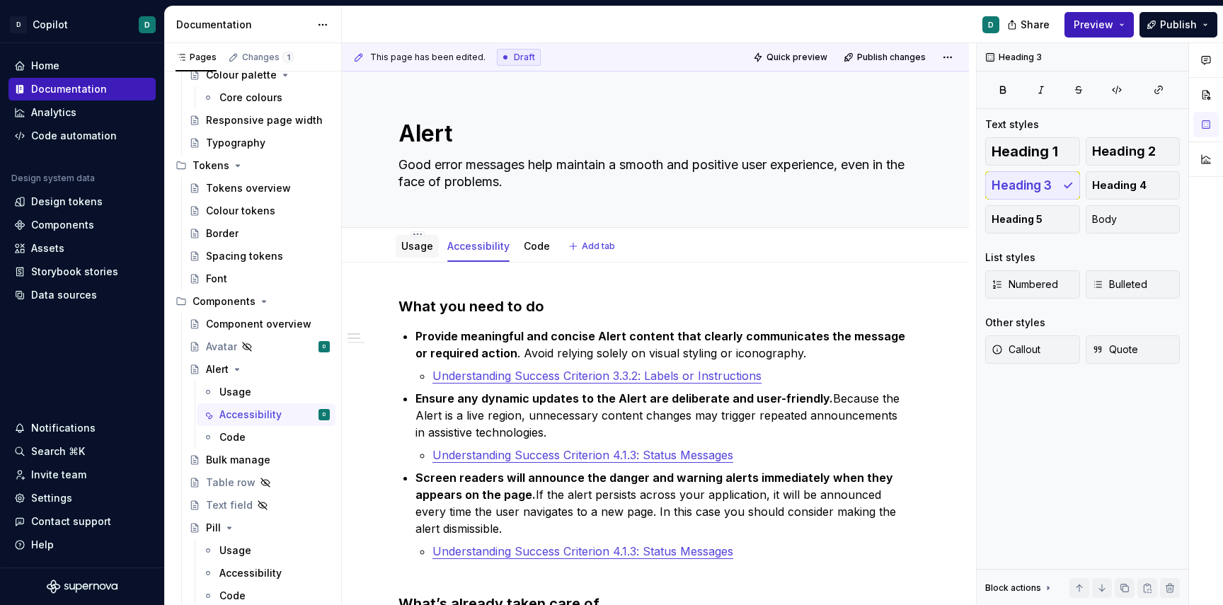
click at [422, 256] on div "Usage" at bounding box center [417, 246] width 43 height 23
click at [416, 251] on link "Usage" at bounding box center [417, 246] width 32 height 12
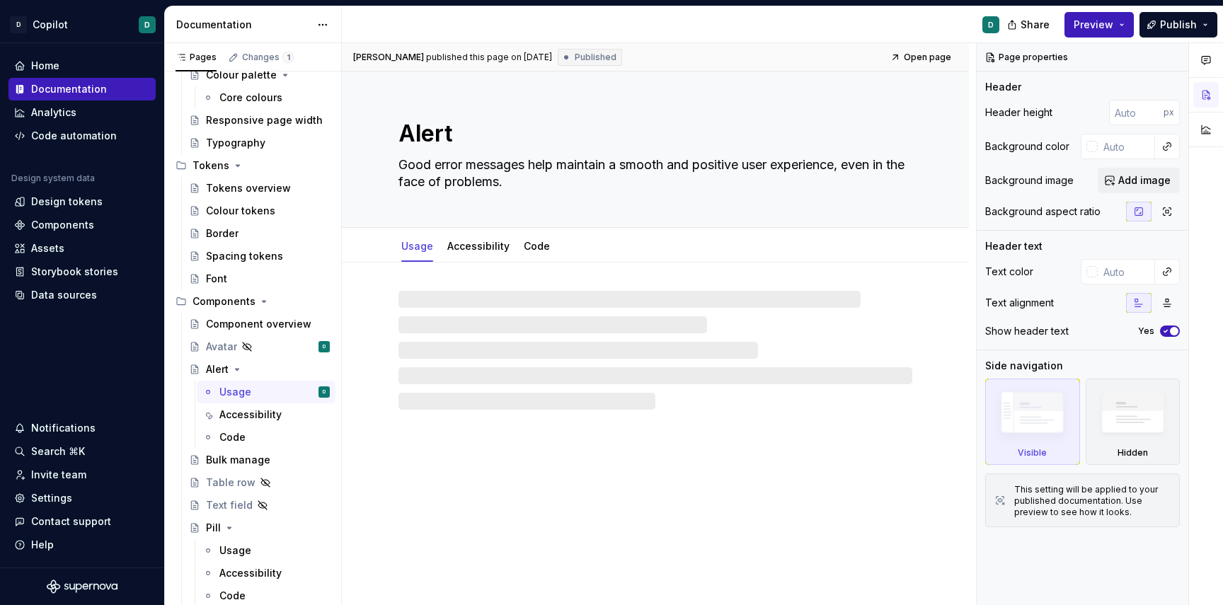
type textarea "*"
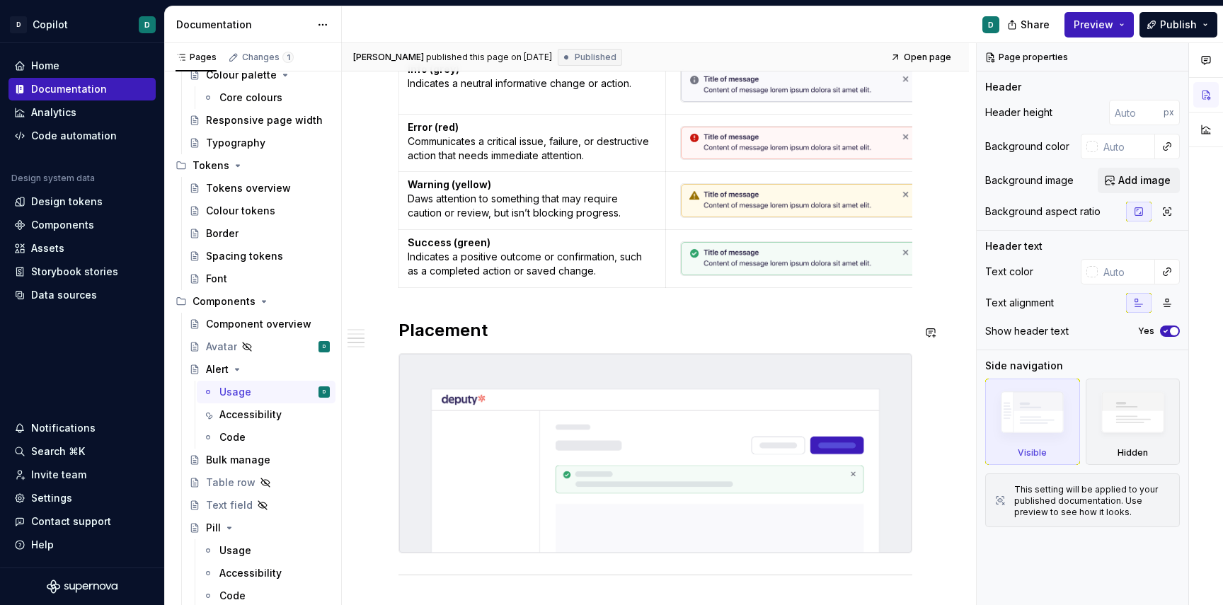
scroll to position [892, 0]
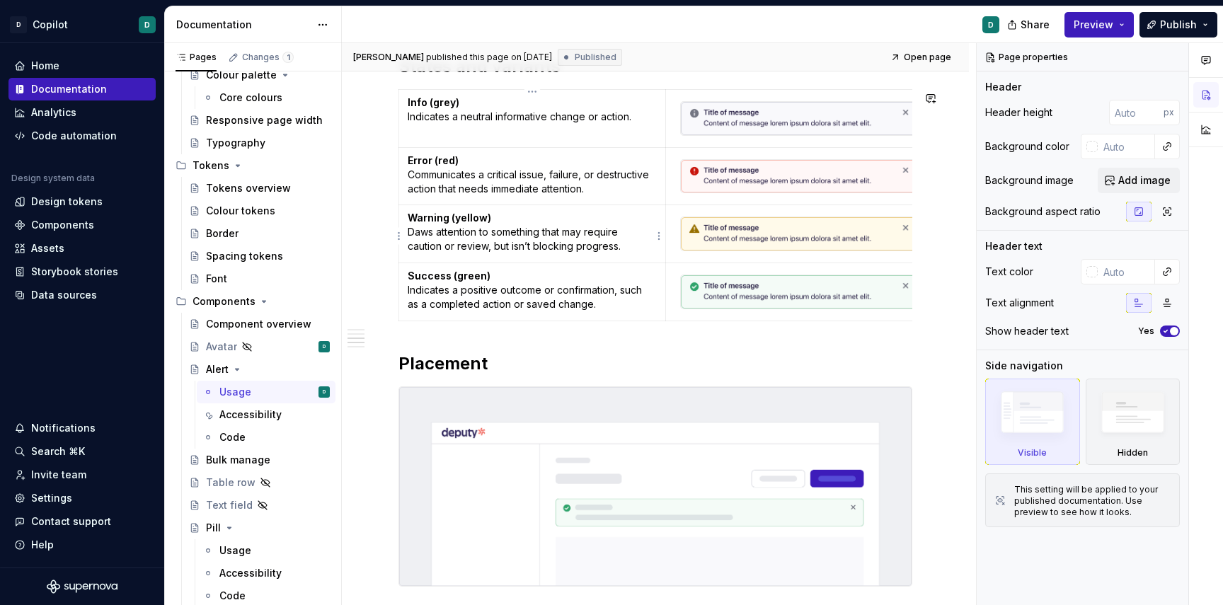
click at [414, 238] on p "Warning (yellow) Daws attention to something that may require caution or review…" at bounding box center [532, 232] width 249 height 42
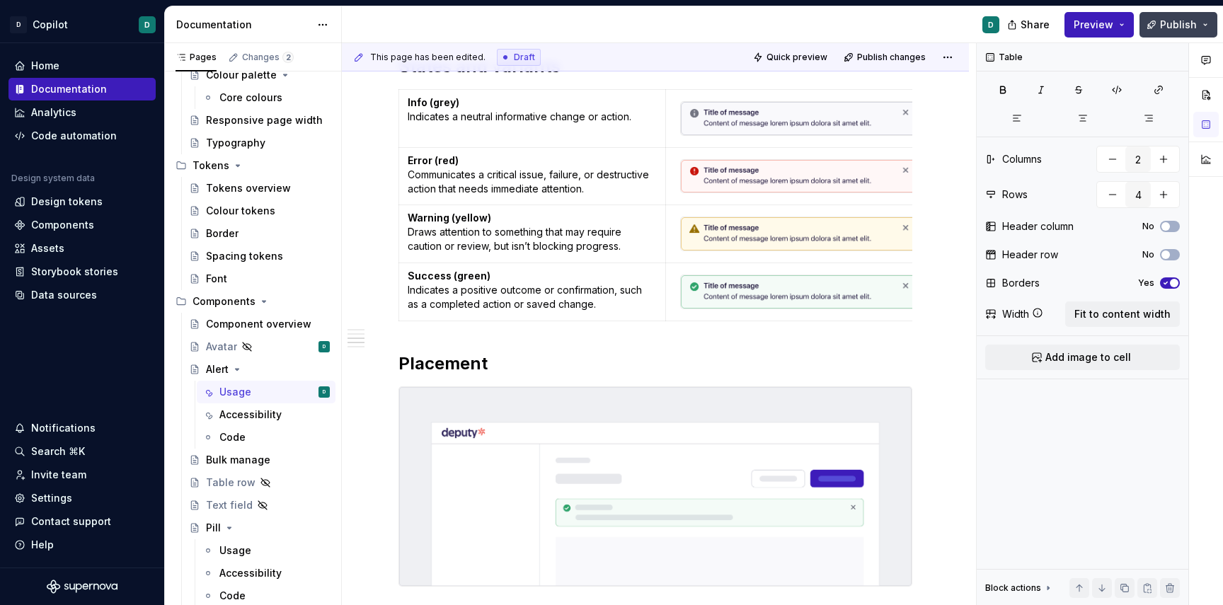
click at [1179, 21] on span "Publish" at bounding box center [1178, 25] width 37 height 14
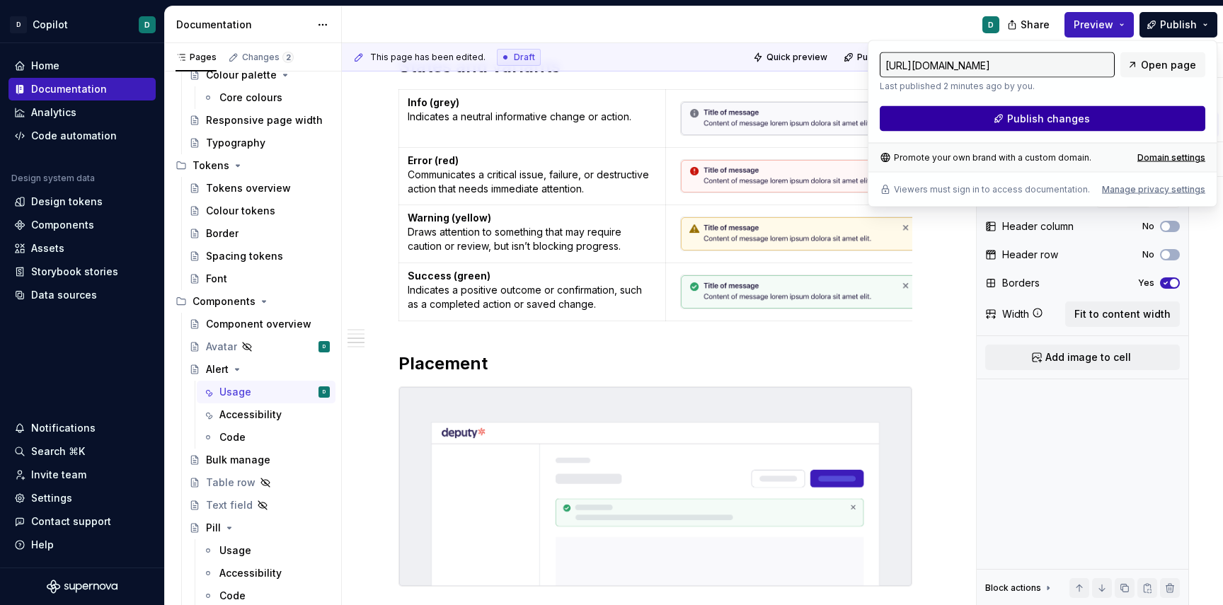
click at [995, 118] on button "Publish changes" at bounding box center [1043, 118] width 326 height 25
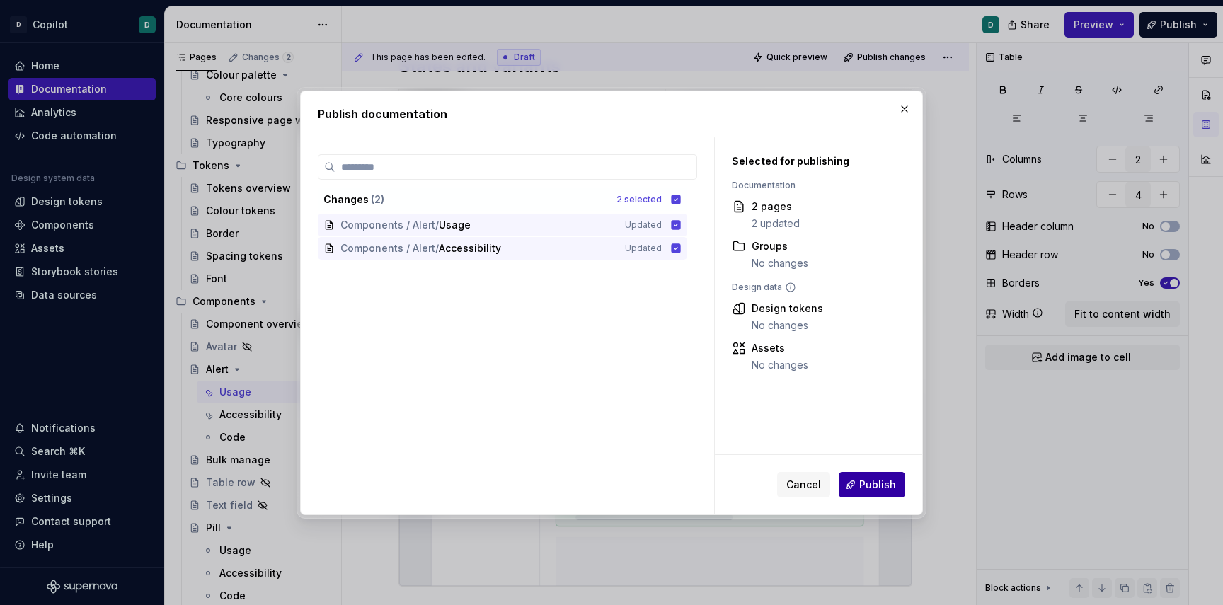
click at [866, 486] on span "Publish" at bounding box center [877, 485] width 37 height 14
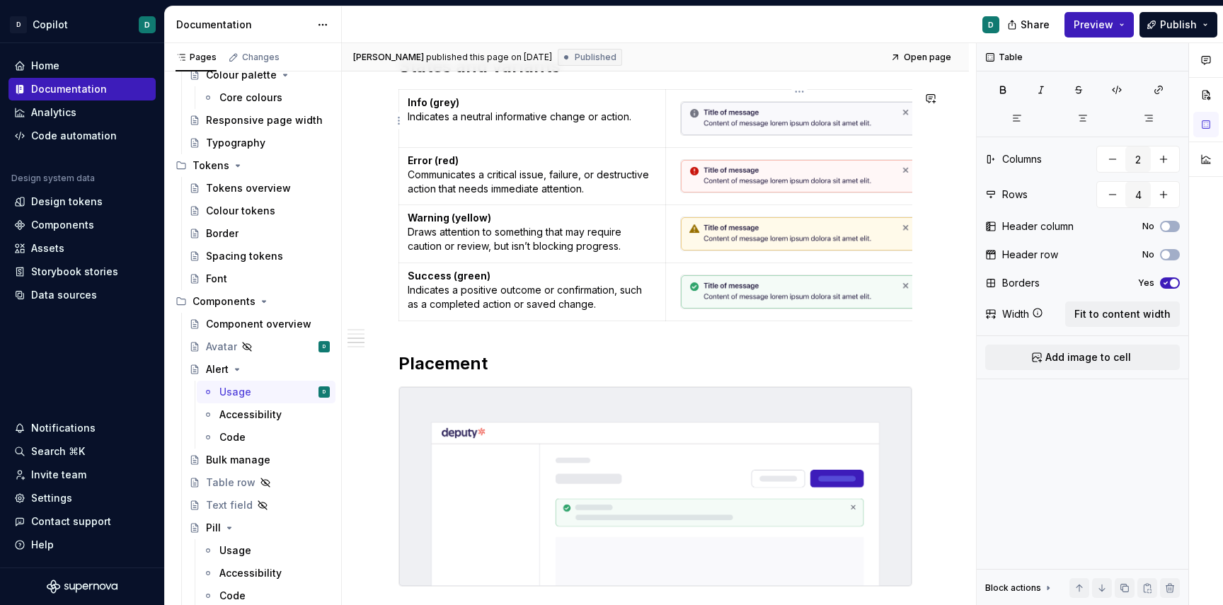
type textarea "*"
